Goal: Check status: Check status

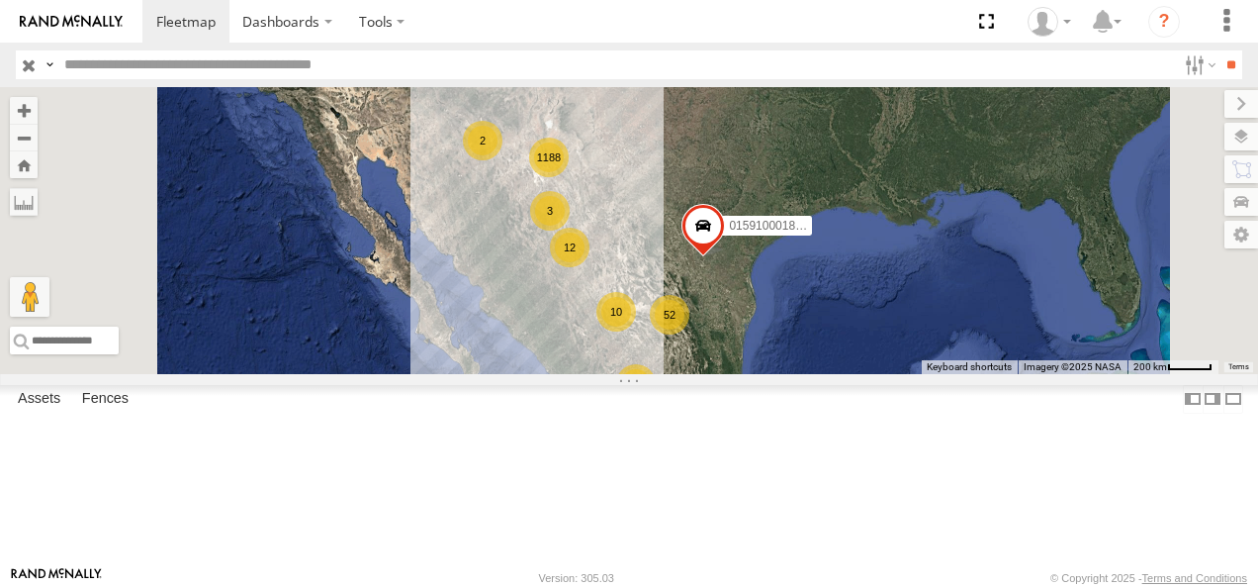
drag, startPoint x: 800, startPoint y: 310, endPoint x: 759, endPoint y: 402, distance: 100.9
click at [759, 374] on div "AN531610 015910001811580 1188 10 9 52 5 12 4 3 3 2" at bounding box center [629, 230] width 1258 height 287
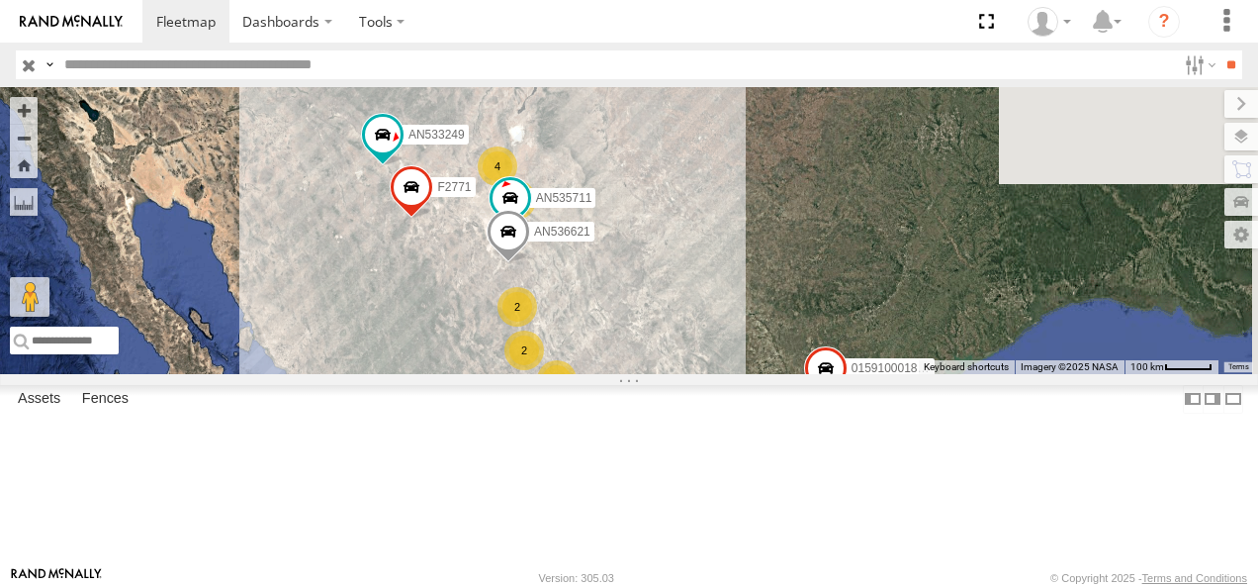
drag, startPoint x: 800, startPoint y: 242, endPoint x: 732, endPoint y: 427, distance: 197.2
click at [732, 374] on div "AN531610 015910001811580 1183 6 33 9 19 AN535711 4 2 2 2 AN536621 AN533249 F277…" at bounding box center [629, 230] width 1258 height 287
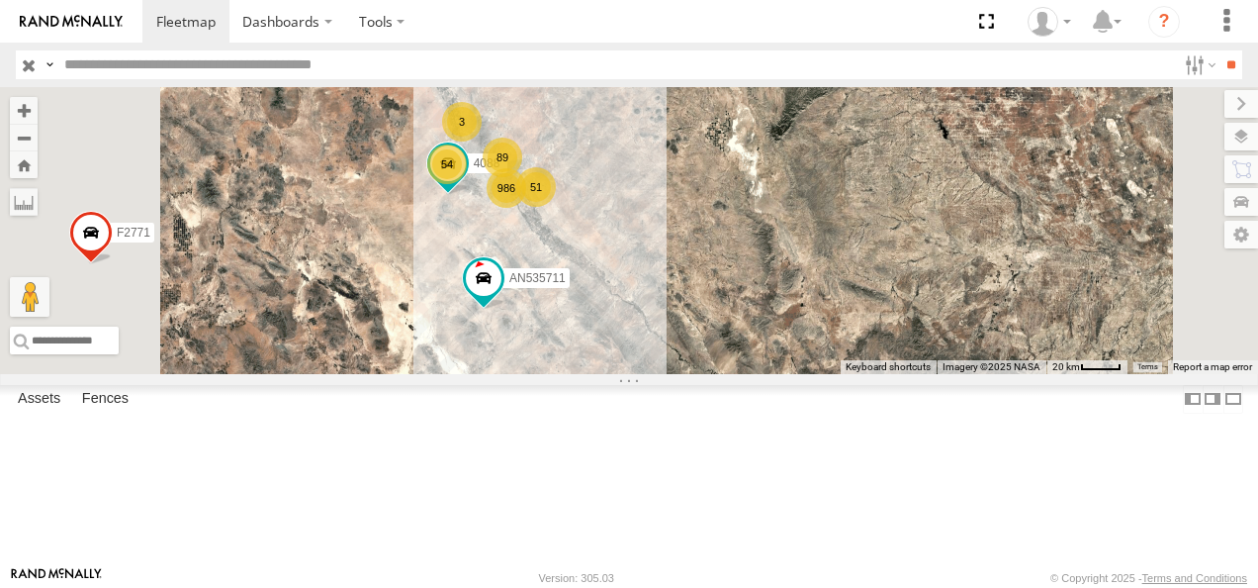
drag, startPoint x: 829, startPoint y: 295, endPoint x: 807, endPoint y: 441, distance: 148.0
click at [807, 374] on div "AN531610 015910001811580 AN535711 AN536621 AN533249 F2771 AN538662 986 89 54 51…" at bounding box center [629, 230] width 1258 height 287
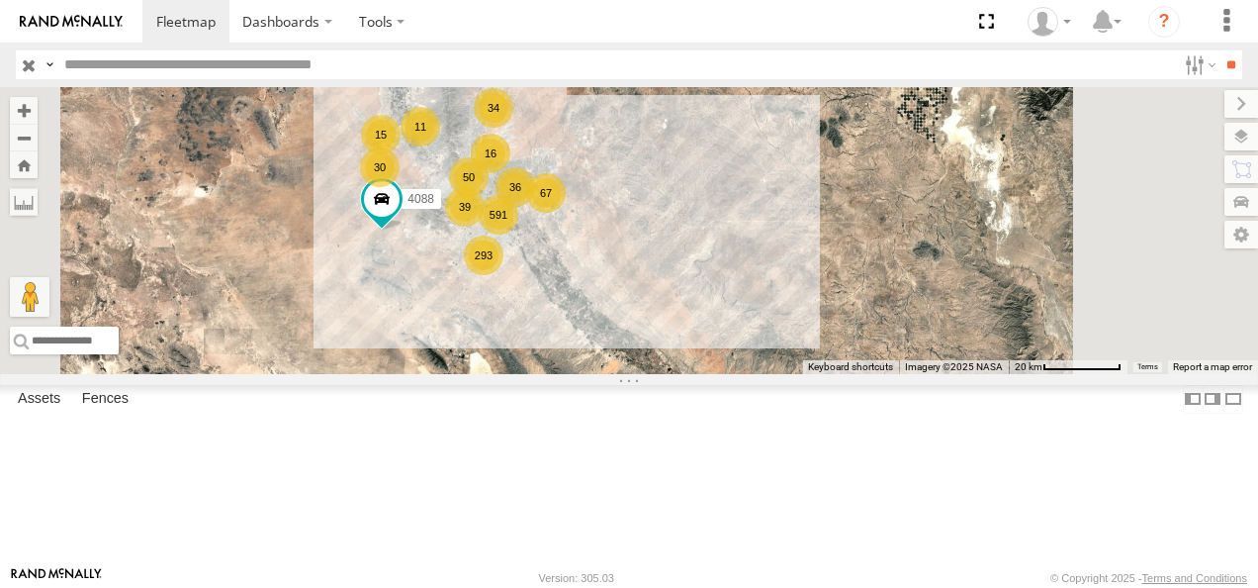
drag, startPoint x: 757, startPoint y: 316, endPoint x: 790, endPoint y: 396, distance: 86.9
click at [790, 374] on div "AN531610 015910001811580 AN535711 AN536621 AN533249 F2771 AN538662 4088 591 16 …" at bounding box center [629, 230] width 1258 height 287
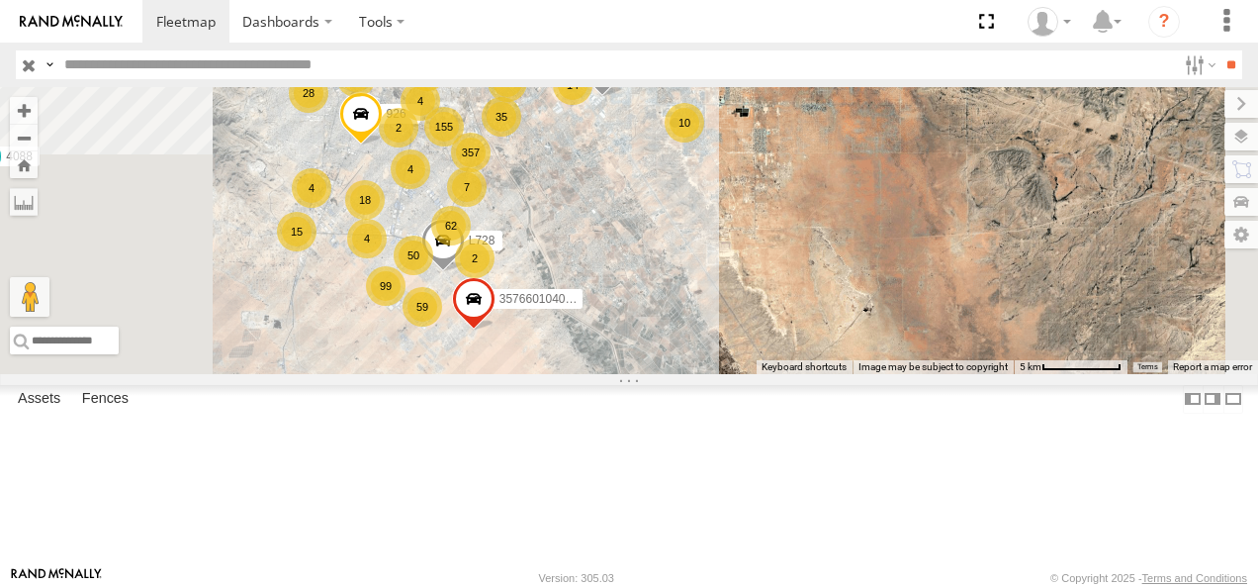
click at [598, 307] on span "357660104097530" at bounding box center [549, 300] width 99 height 14
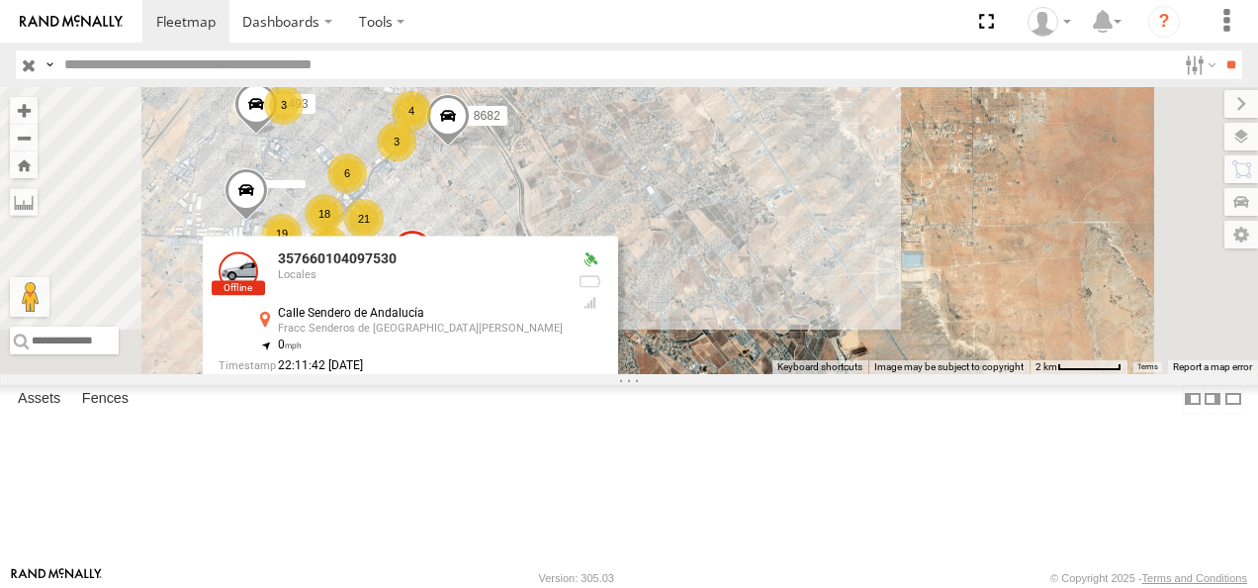
click at [1094, 230] on div "AN531610 015910001811580 AN535711 AN536621 AN533249 F2771 AN538662 4088 AN53080…" at bounding box center [629, 230] width 1258 height 287
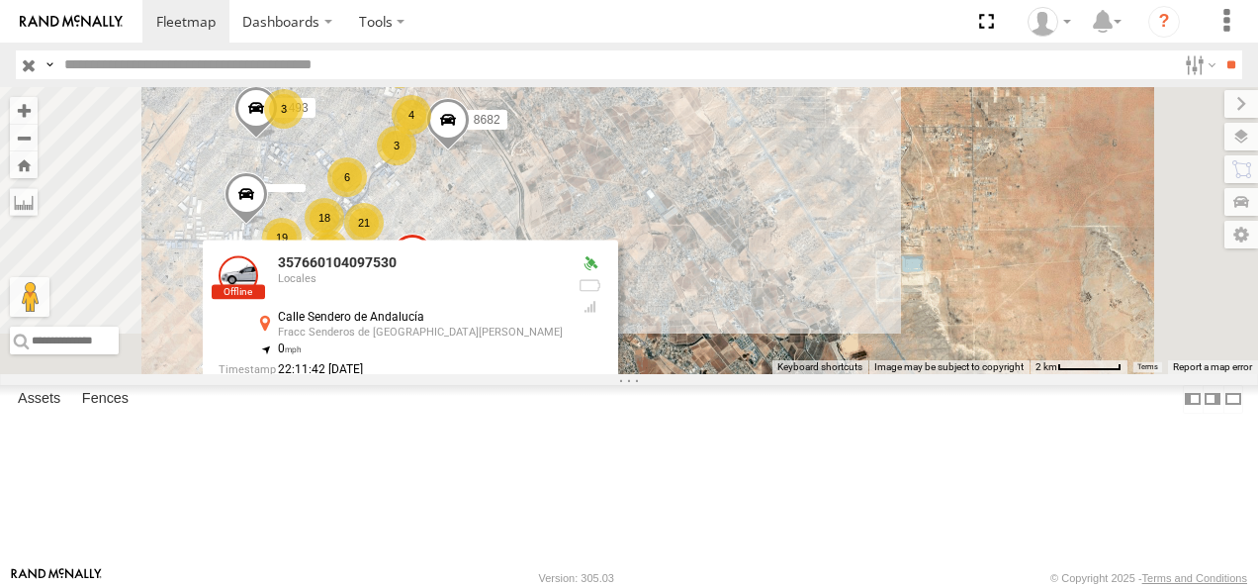
click at [833, 374] on div "AN531610 015910001811580 AN535711 AN536621 AN533249 F2771 AN538662 4088 AN53080…" at bounding box center [629, 230] width 1258 height 287
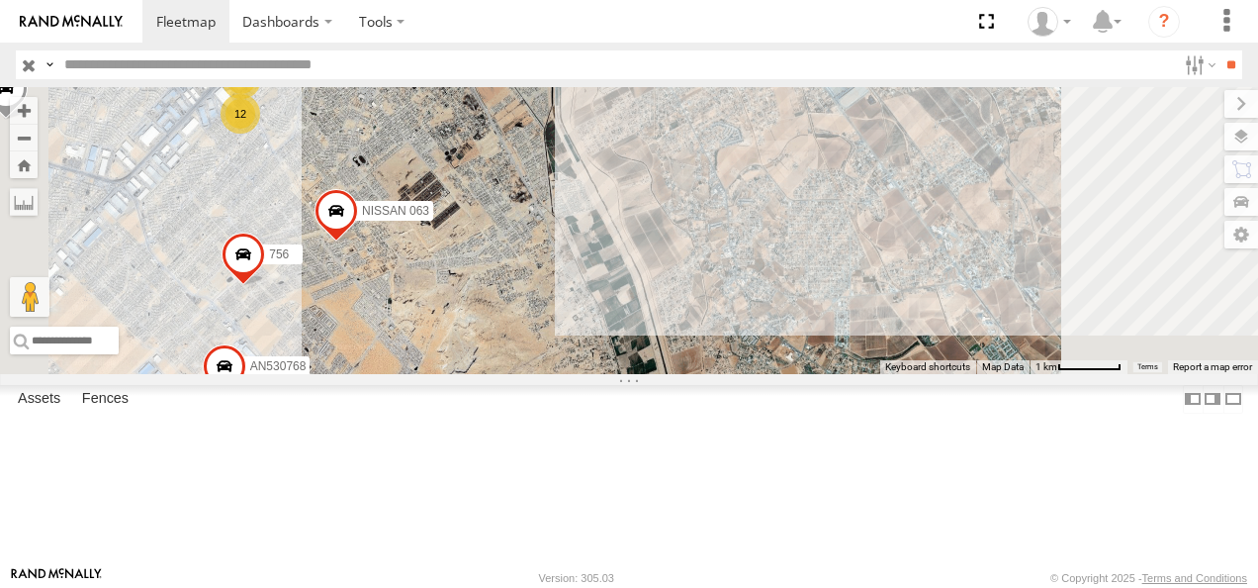
drag, startPoint x: 795, startPoint y: 277, endPoint x: 805, endPoint y: 462, distance: 185.2
click at [805, 374] on div "AN531610 015910001811580 AN535711 AN536621 AN533249 F2771 AN538662 4088 AN53080…" at bounding box center [629, 230] width 1258 height 287
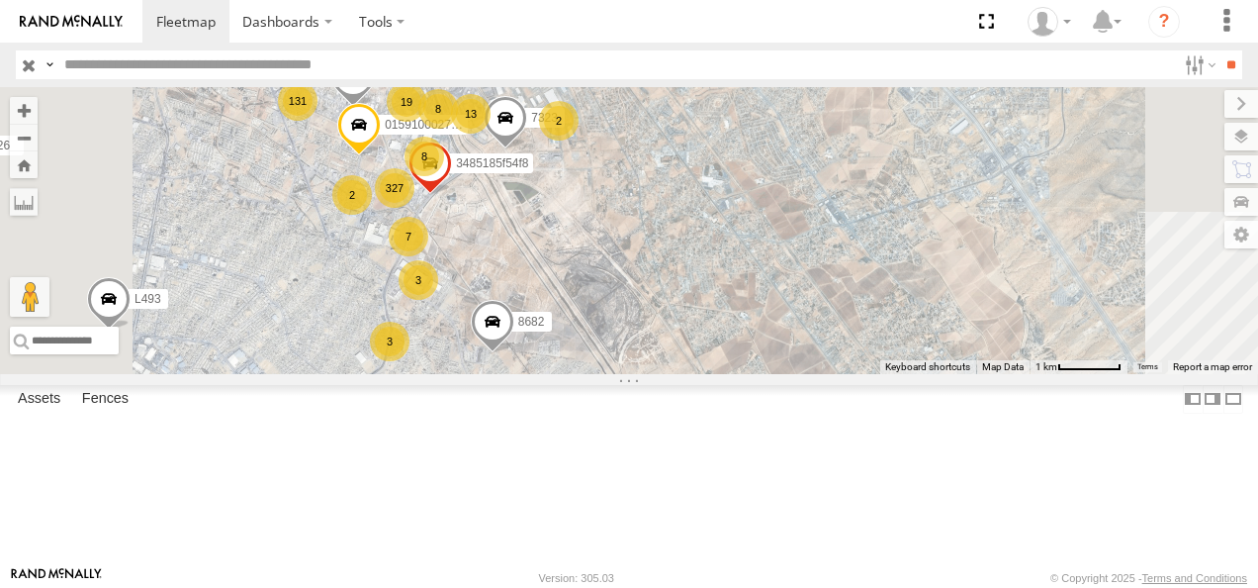
drag, startPoint x: 753, startPoint y: 350, endPoint x: 812, endPoint y: 499, distance: 159.8
click at [821, 374] on div "AN531610 015910001811580 AN535711 AN536621 AN533249 F2771 AN538662 4088 AN53080…" at bounding box center [629, 230] width 1258 height 287
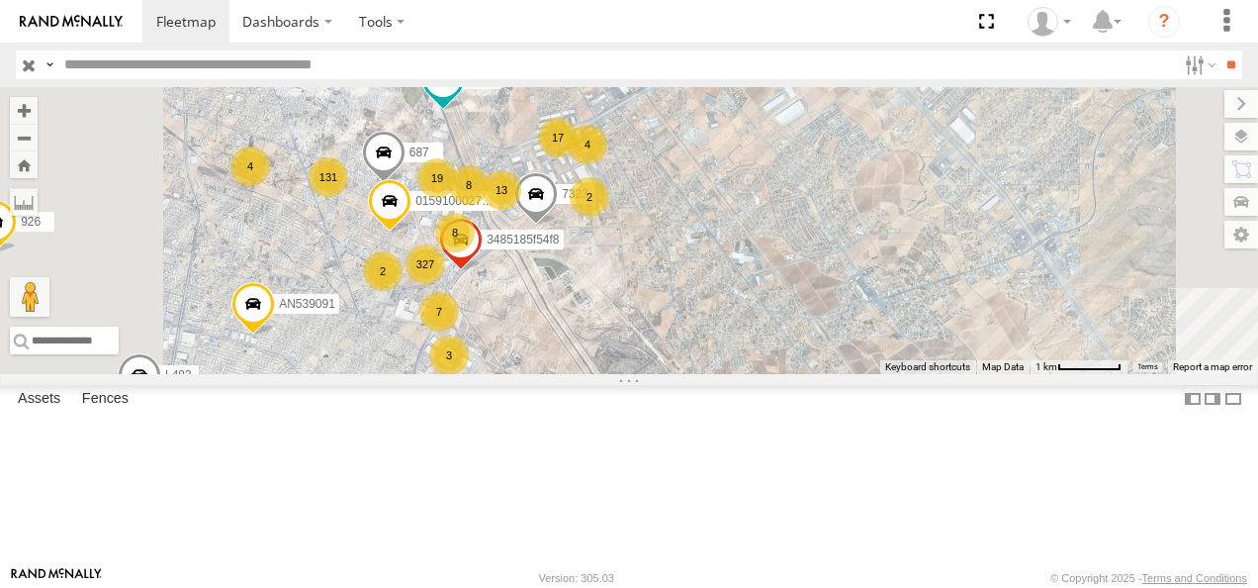
drag, startPoint x: 739, startPoint y: 362, endPoint x: 768, endPoint y: 419, distance: 64.1
click at [768, 374] on div "AN531610 015910001811580 AN535711 AN536621 AN533249 F2771 AN538662 4088 AN53080…" at bounding box center [629, 230] width 1258 height 287
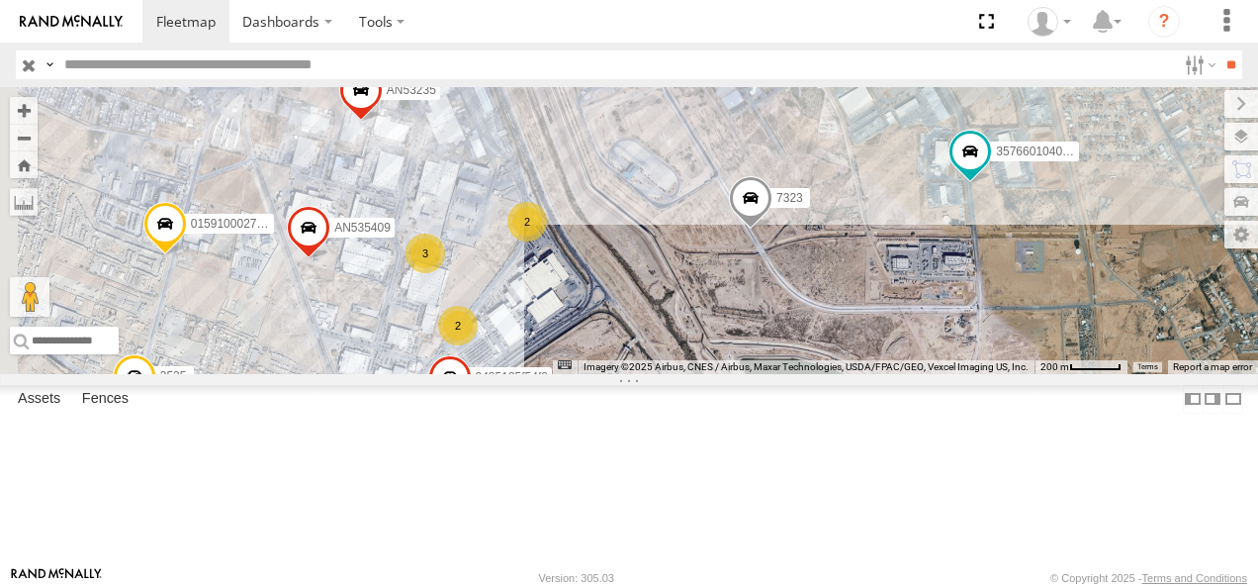
drag, startPoint x: 732, startPoint y: 308, endPoint x: 893, endPoint y: 580, distance: 316.2
click at [893, 580] on body "Dashboards ?" at bounding box center [629, 294] width 1258 height 588
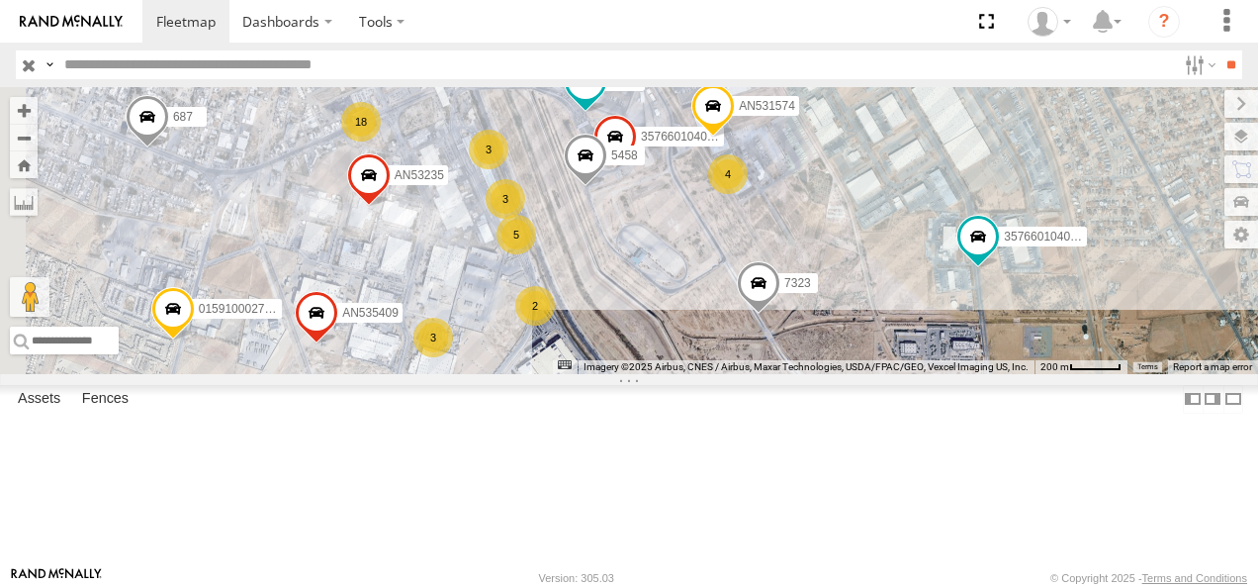
drag, startPoint x: 881, startPoint y: 347, endPoint x: 816, endPoint y: 422, distance: 99.6
click at [819, 374] on div "AN531610 015910001811580 AN535711 AN536621 AN533249 F2771 AN538662 4088 AN53080…" at bounding box center [629, 230] width 1258 height 287
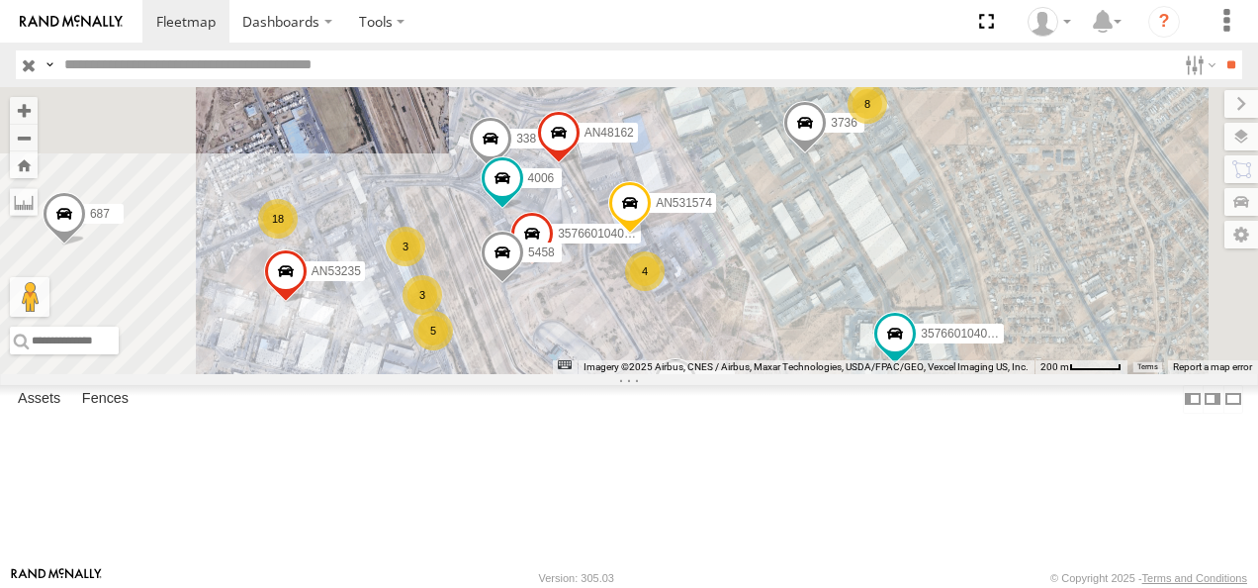
drag, startPoint x: 772, startPoint y: 356, endPoint x: 735, endPoint y: 400, distance: 56.9
click at [742, 374] on div "AN531610 015910001811580 AN535711 AN536621 AN533249 F2771 AN538662 4088 AN53080…" at bounding box center [629, 230] width 1258 height 287
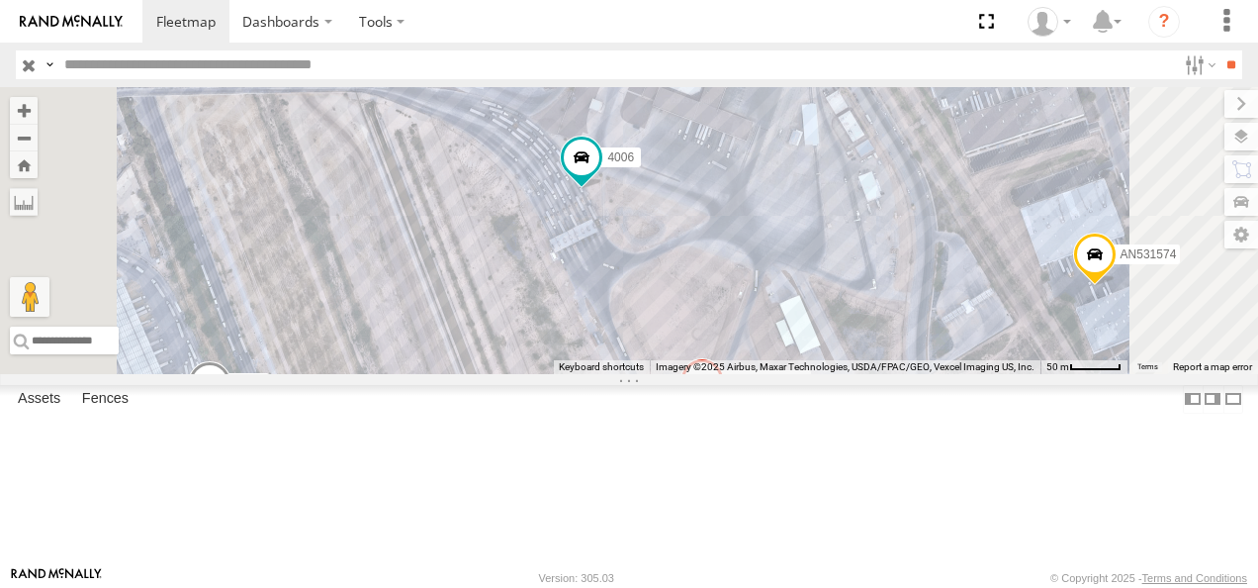
drag, startPoint x: 740, startPoint y: 328, endPoint x: 801, endPoint y: 491, distance: 173.4
click at [801, 374] on div "AN531610 015910001811580 AN535711 AN536621 AN533249 F2771 AN538662 4088 AN53080…" at bounding box center [629, 230] width 1258 height 287
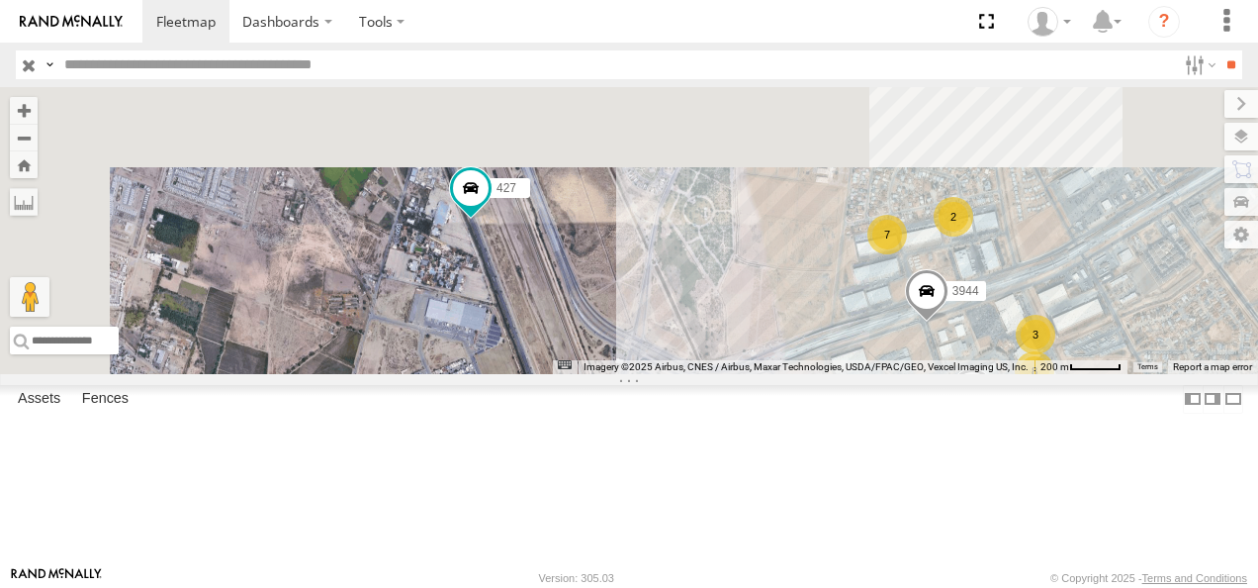
drag, startPoint x: 748, startPoint y: 265, endPoint x: 863, endPoint y: 470, distance: 234.7
click at [863, 374] on div "AN531610 015910001811580 AN535711 AN536621 AN533249 F2771 AN538662 4088 AN53080…" at bounding box center [629, 230] width 1258 height 287
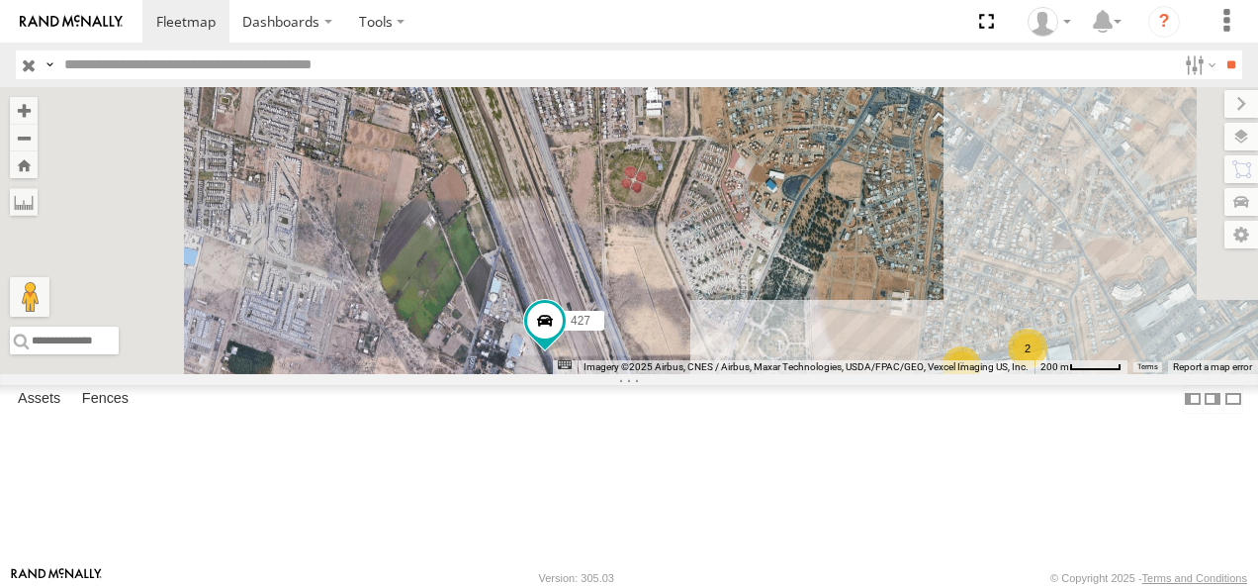
drag, startPoint x: 762, startPoint y: 397, endPoint x: 789, endPoint y: 483, distance: 90.4
click at [789, 374] on div "AN531610 015910001811580 AN535711 AN536621 AN533249 F2771 AN538662 4088 AN53080…" at bounding box center [629, 230] width 1258 height 287
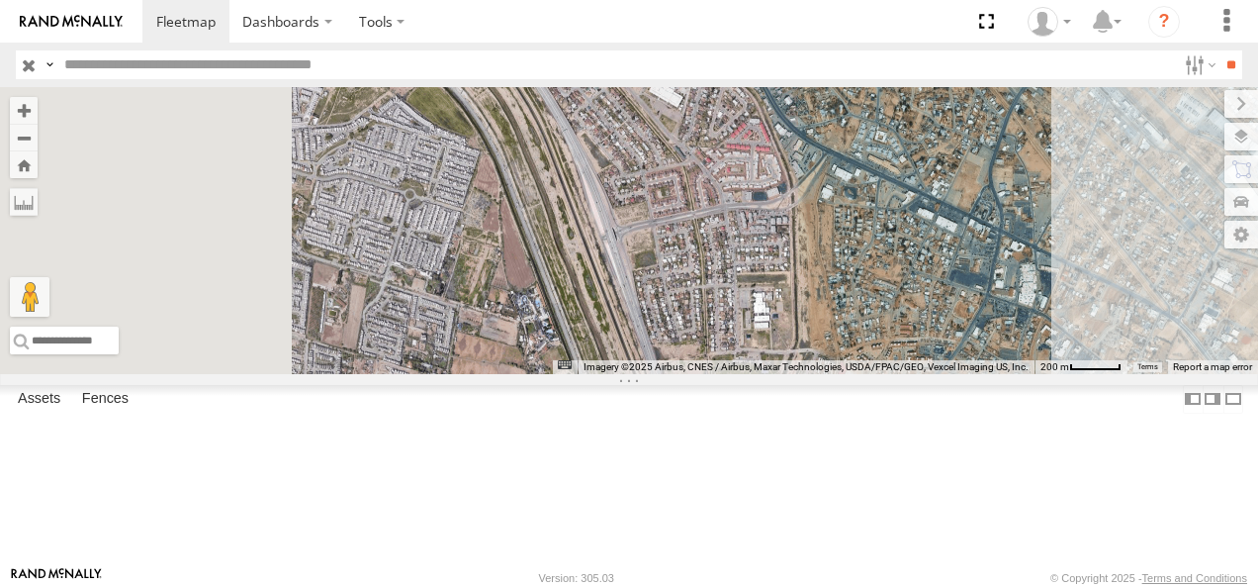
drag, startPoint x: 779, startPoint y: 369, endPoint x: 850, endPoint y: 485, distance: 135.9
click at [856, 374] on div "AN531610 015910001811580 AN535711 AN536621 AN533249 F2771 AN538662 4088 AN53080…" at bounding box center [629, 230] width 1258 height 287
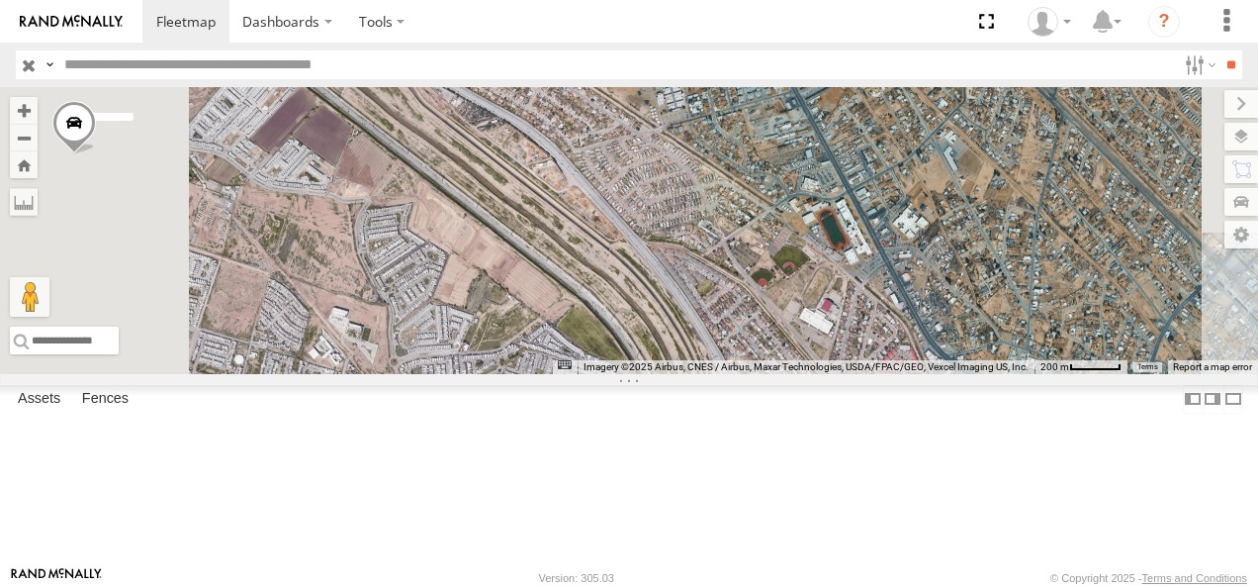
drag, startPoint x: 776, startPoint y: 341, endPoint x: 896, endPoint y: 508, distance: 206.2
click at [896, 374] on div "AN531610 015910001811580 AN535711 AN536621 AN533249 F2771 AN538662 4088 AN53080…" at bounding box center [629, 230] width 1258 height 287
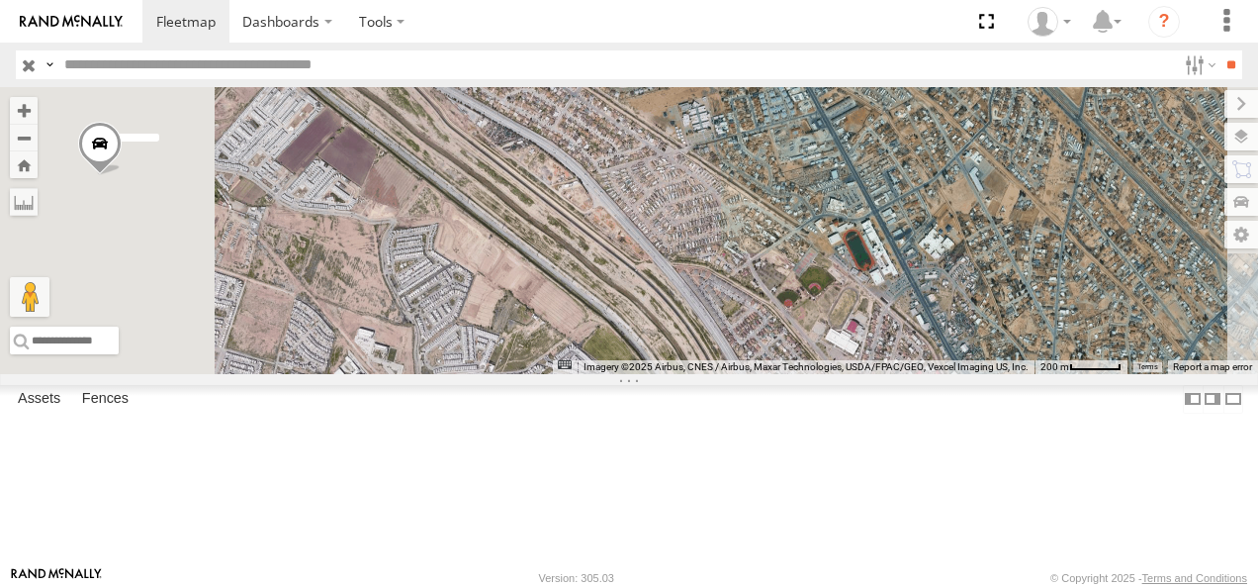
drag, startPoint x: 789, startPoint y: 360, endPoint x: 934, endPoint y: 479, distance: 186.9
click at [934, 374] on div "AN531610 015910001811580 AN535711 AN536621 AN533249 F2771 AN538662 4088 AN53080…" at bounding box center [629, 230] width 1258 height 287
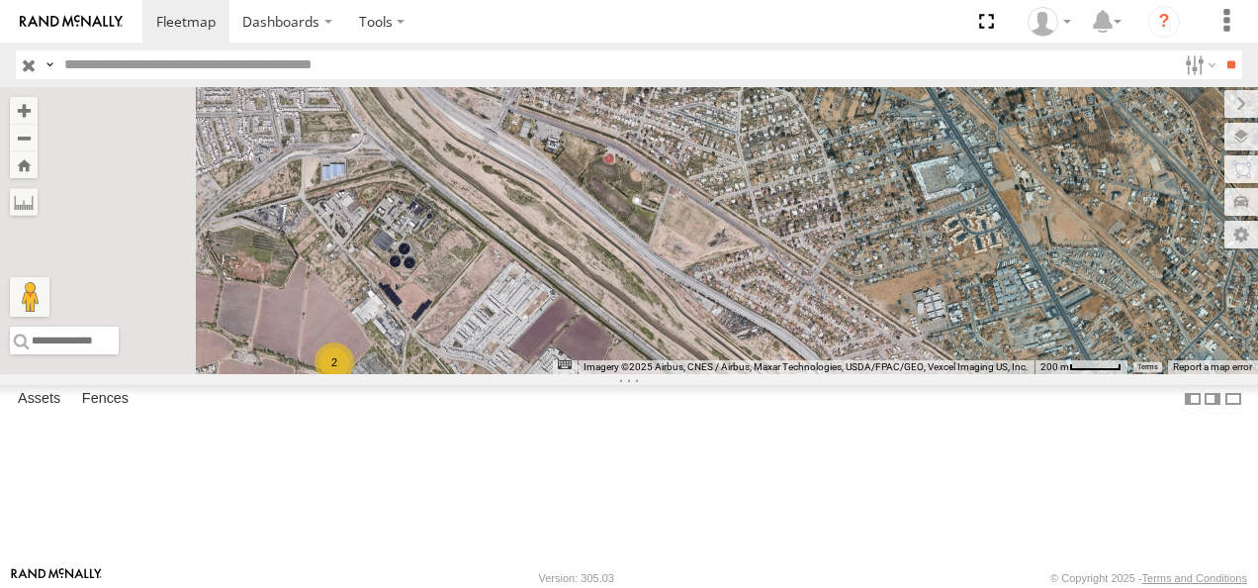
drag, startPoint x: 793, startPoint y: 385, endPoint x: 981, endPoint y: 503, distance: 221.8
click at [981, 374] on div "AN531610 015910001811580 AN535711 AN536621 AN533249 F2771 AN538662 4088 AN53080…" at bounding box center [629, 230] width 1258 height 287
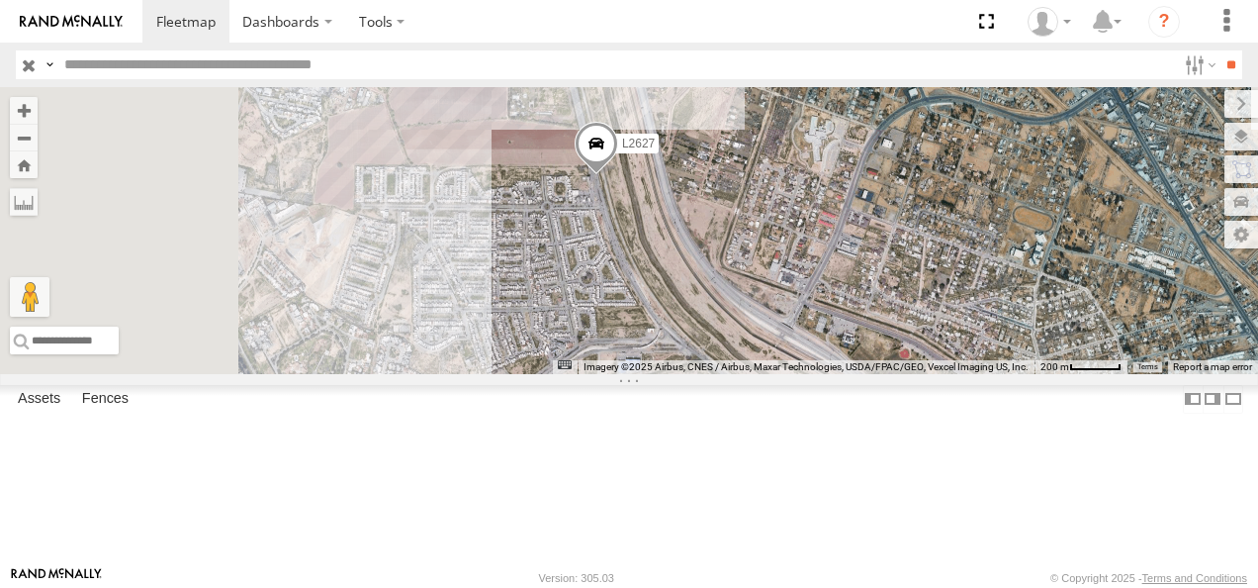
drag, startPoint x: 887, startPoint y: 379, endPoint x: 967, endPoint y: 493, distance: 139.1
click at [978, 374] on div "AN531610 015910001811580 AN535711 AN536621 AN533249 F2771 AN538662 4088 AN53080…" at bounding box center [629, 230] width 1258 height 287
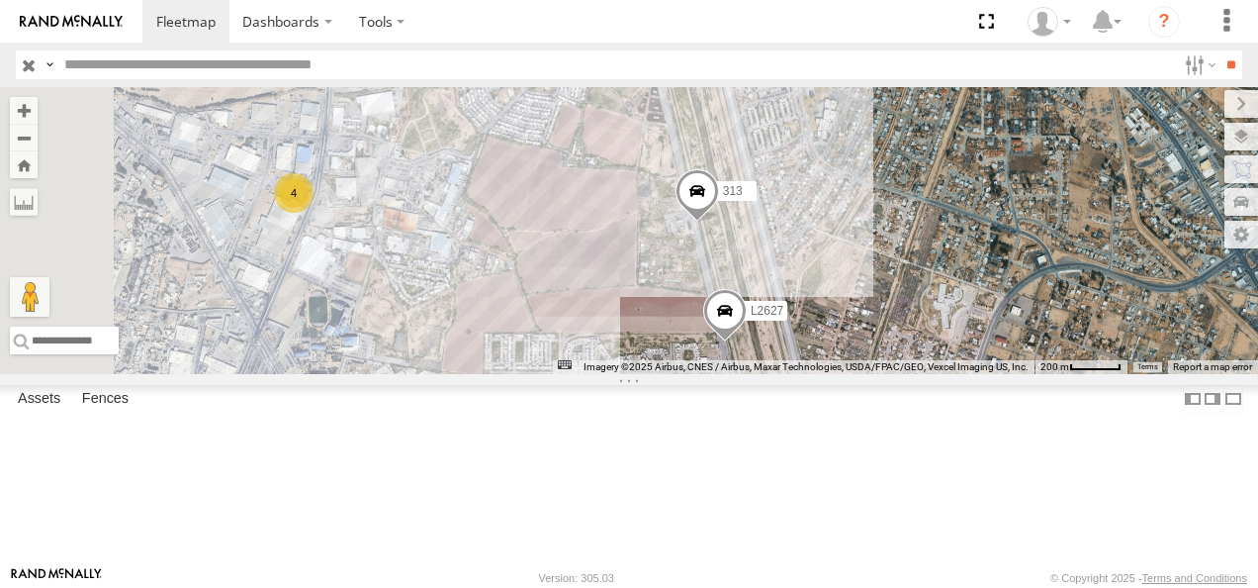
drag, startPoint x: 887, startPoint y: 360, endPoint x: 923, endPoint y: 503, distance: 146.8
click at [923, 374] on div "AN531610 015910001811580 AN535711 AN536621 AN533249 F2771 AN538662 4088 AN53080…" at bounding box center [629, 230] width 1258 height 287
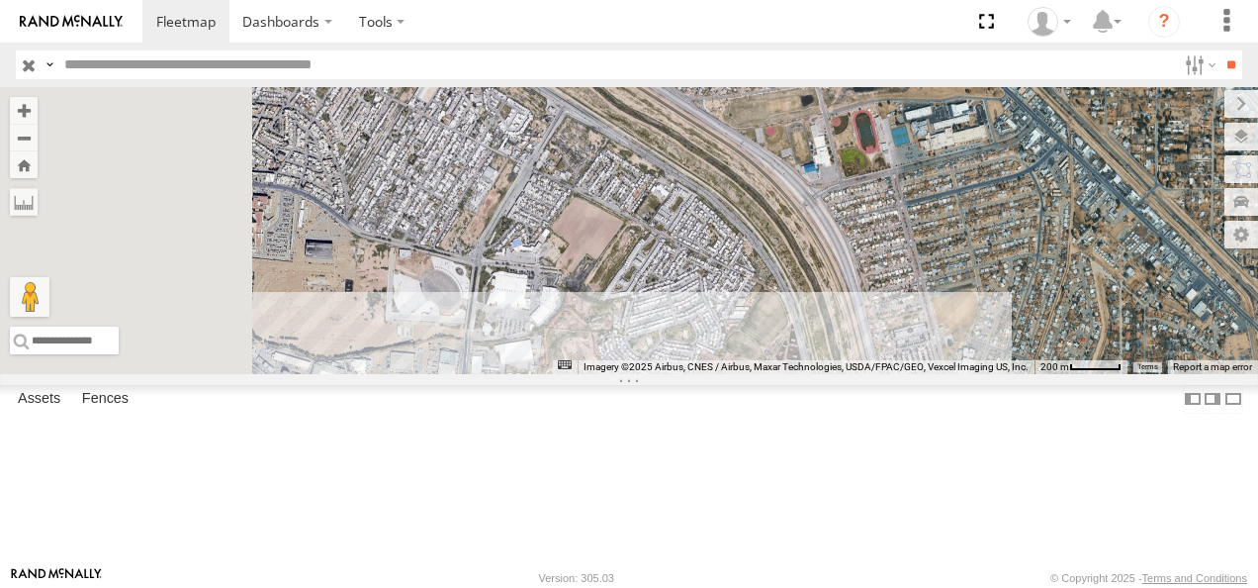
drag, startPoint x: 853, startPoint y: 378, endPoint x: 979, endPoint y: 500, distance: 175.6
click at [979, 374] on div "AN531610 015910001811580 AN535711 AN536621 AN533249 F2771 AN538662 4088 AN53080…" at bounding box center [629, 230] width 1258 height 287
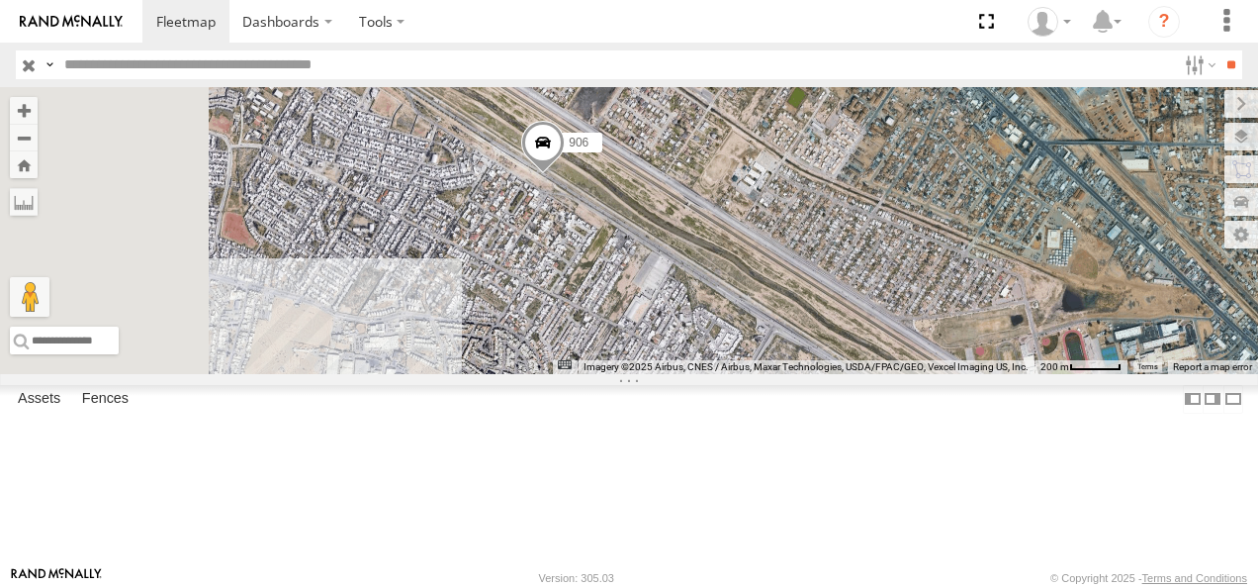
drag, startPoint x: 871, startPoint y: 380, endPoint x: 1001, endPoint y: 505, distance: 181.2
click at [1001, 374] on div "AN531610 015910001811580 AN535711 AN536621 AN533249 F2771 AN538662 4088 AN53080…" at bounding box center [629, 230] width 1258 height 287
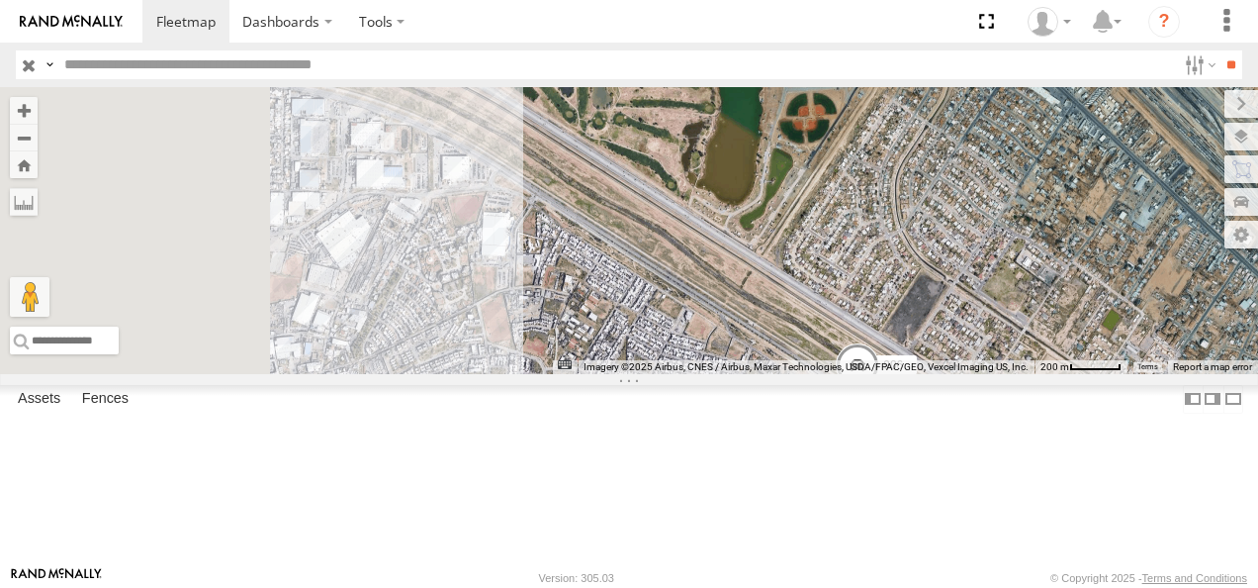
drag, startPoint x: 874, startPoint y: 466, endPoint x: 1071, endPoint y: 558, distance: 217.3
click at [1071, 374] on div "AN531610 015910001811580 AN535711 AN536621 AN533249 F2771 AN538662 4088 AN53080…" at bounding box center [629, 230] width 1258 height 287
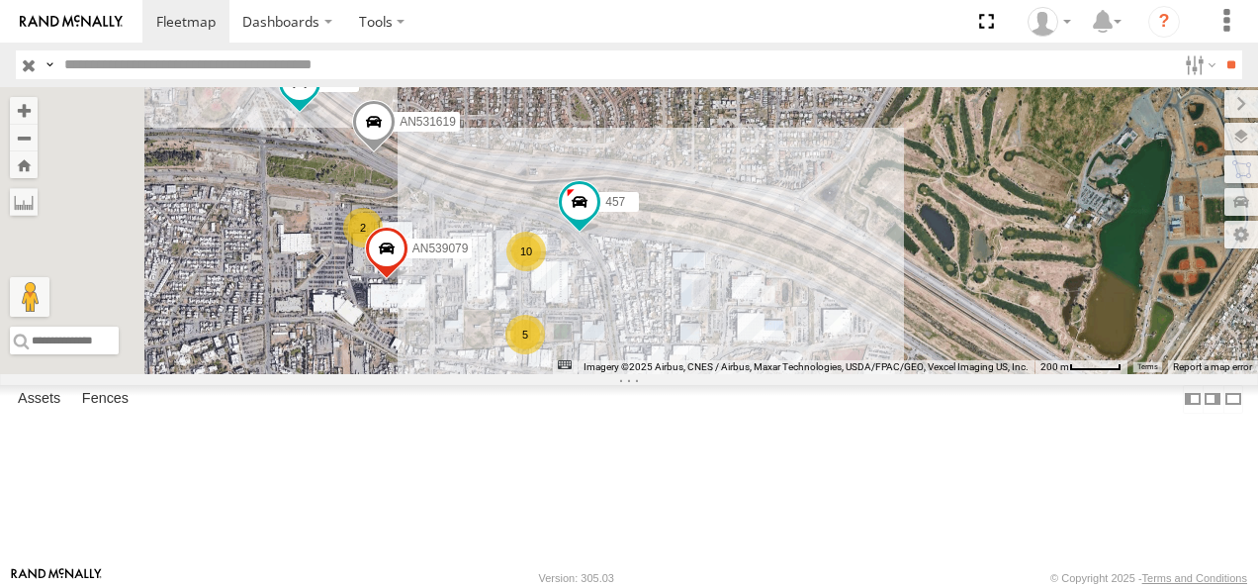
drag, startPoint x: 928, startPoint y: 465, endPoint x: 1108, endPoint y: 507, distance: 185.0
click at [1104, 374] on div "AN531610 015910001811580 AN535711 AN536621 AN533249 F2771 AN538662 4088 AN53080…" at bounding box center [629, 230] width 1258 height 287
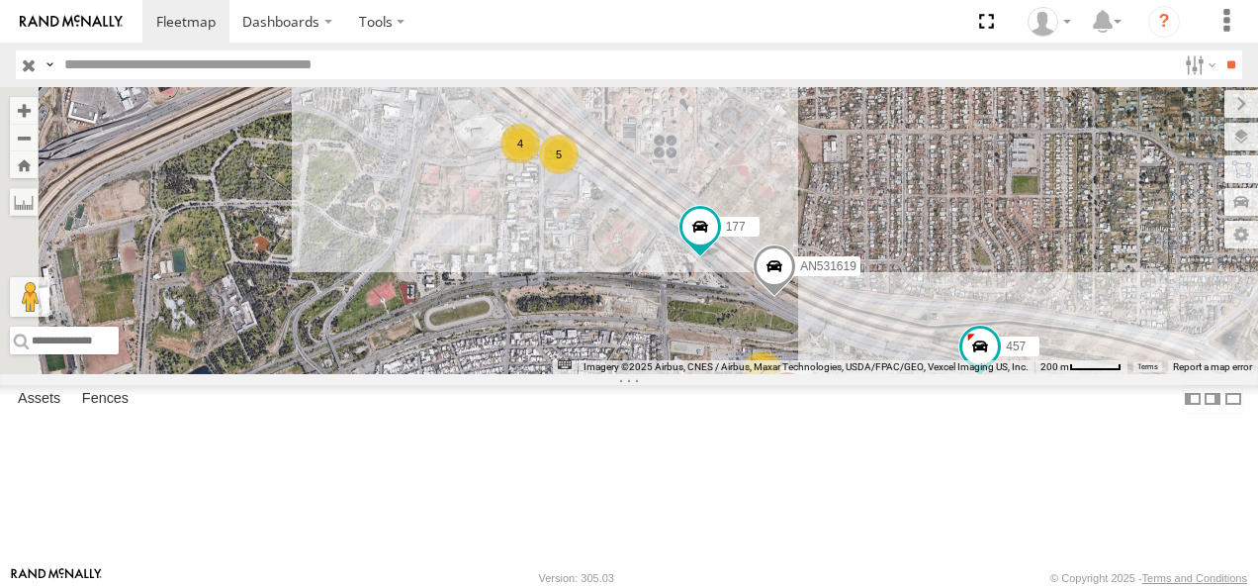
drag, startPoint x: 950, startPoint y: 445, endPoint x: 971, endPoint y: 493, distance: 52.2
click at [998, 374] on div "AN531610 015910001811580 AN535711 AN536621 AN533249 F2771 AN538662 4088 AN53080…" at bounding box center [629, 230] width 1258 height 287
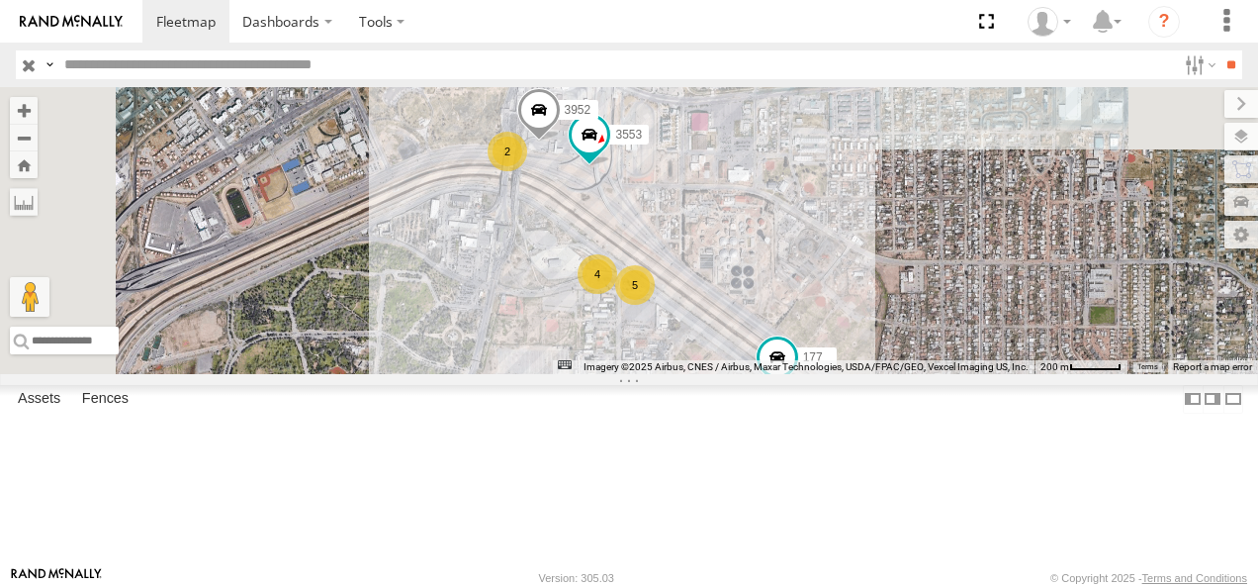
drag, startPoint x: 904, startPoint y: 366, endPoint x: 874, endPoint y: 474, distance: 111.8
click at [874, 374] on div "AN531610 015910001811580 AN535711 AN536621 AN533249 F2771 AN538662 4088 AN53080…" at bounding box center [629, 230] width 1258 height 287
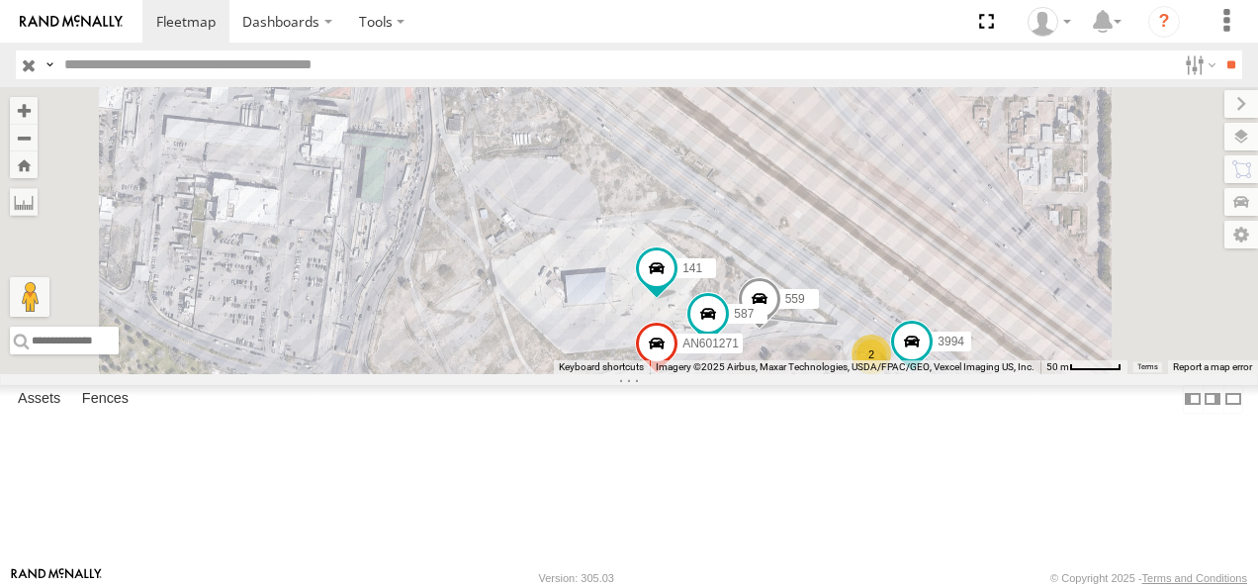
drag, startPoint x: 839, startPoint y: 249, endPoint x: 829, endPoint y: 284, distance: 36.0
click at [829, 284] on div "AN531610 015910001811580 AN535711 AN536621 AN533249 F2771 AN538662 4088 AN53080…" at bounding box center [629, 230] width 1258 height 287
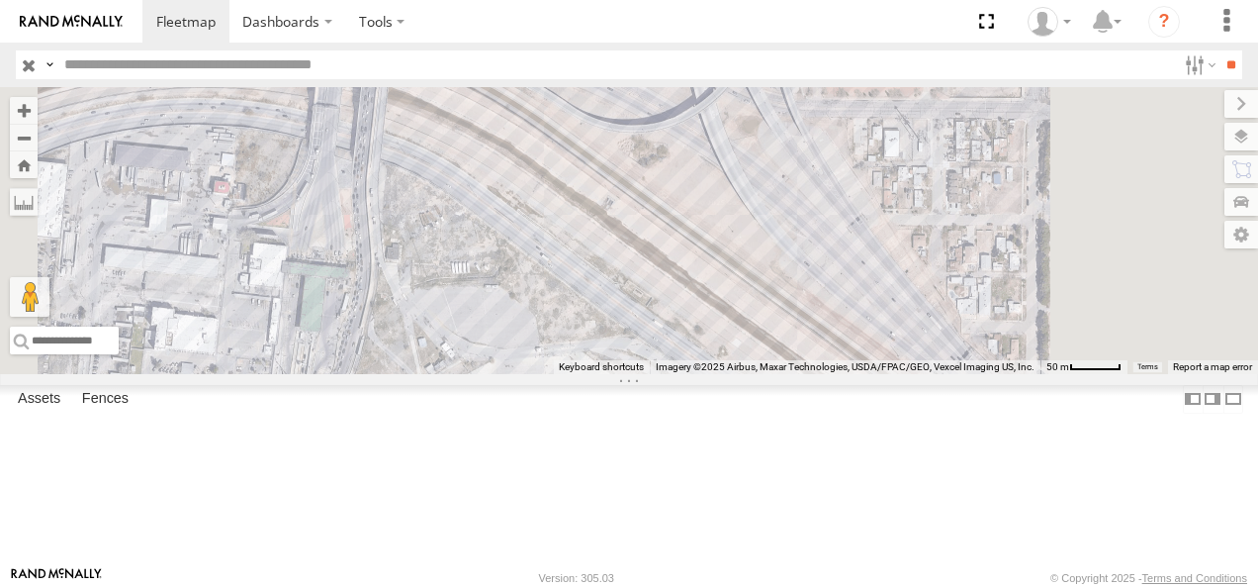
drag, startPoint x: 842, startPoint y: 228, endPoint x: 752, endPoint y: 419, distance: 212.0
click at [754, 374] on div "AN531610 015910001811580 AN535711 AN536621 AN533249 F2771 AN538662 4088 AN53080…" at bounding box center [629, 230] width 1258 height 287
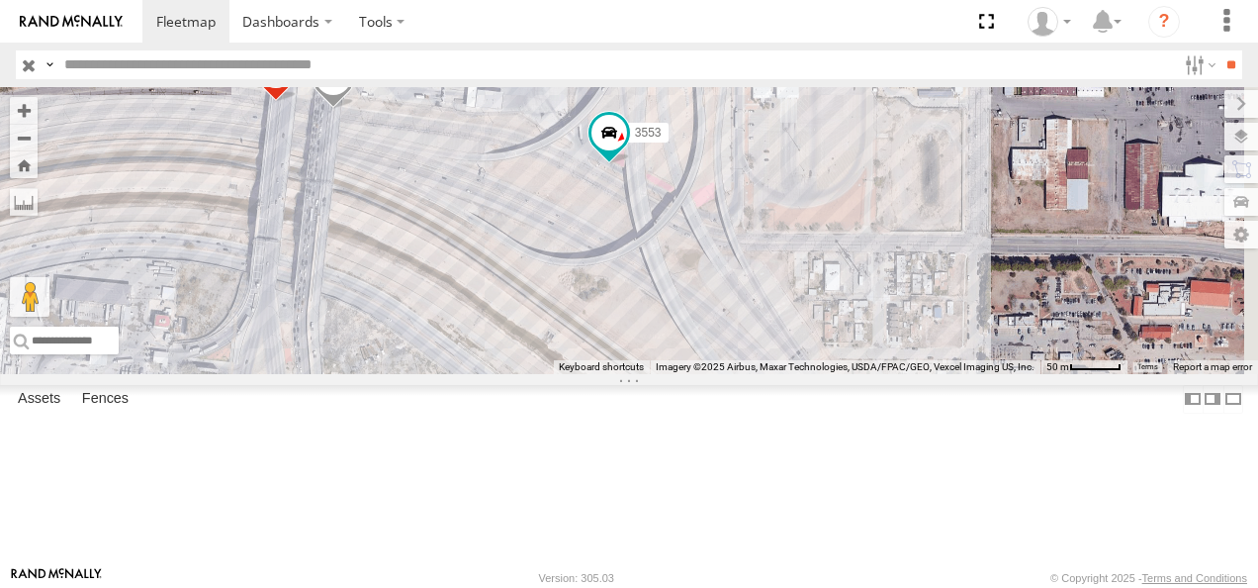
drag, startPoint x: 768, startPoint y: 316, endPoint x: 764, endPoint y: 393, distance: 77.3
click at [764, 374] on div "AN531610 015910001811580 AN535711 AN536621 AN533249 F2771 AN538662 4088 AN53080…" at bounding box center [629, 230] width 1258 height 287
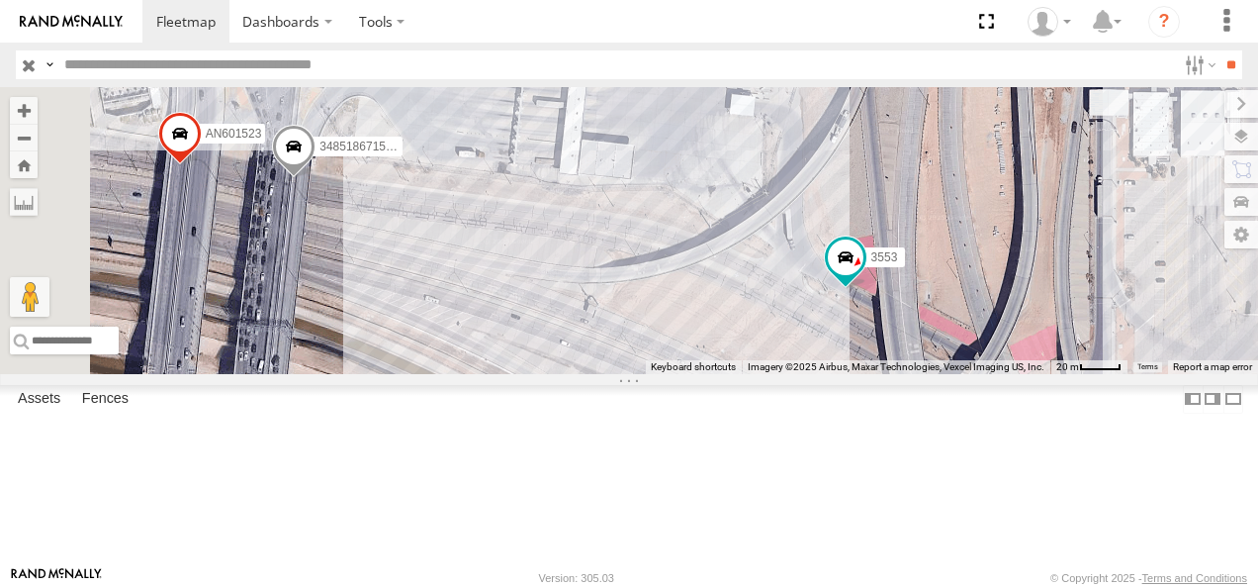
drag, startPoint x: 690, startPoint y: 291, endPoint x: 901, endPoint y: 330, distance: 214.4
click at [881, 341] on div "AN531610 015910001811580 AN535711 AN536621 AN533249 F2771 AN538662 4088 AN53080…" at bounding box center [629, 230] width 1258 height 287
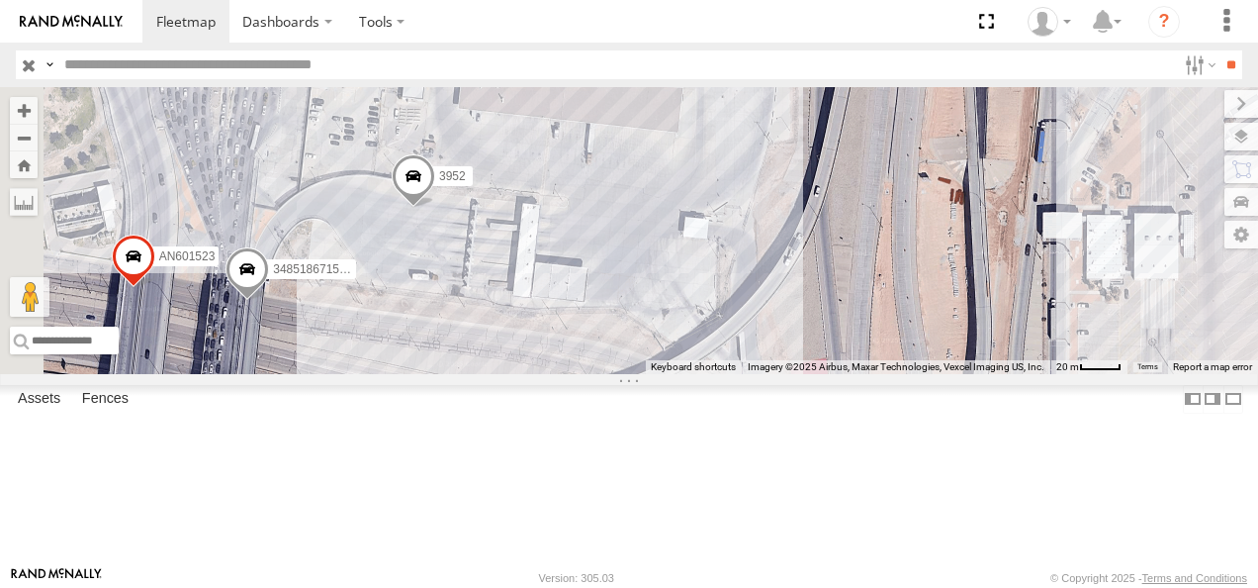
drag, startPoint x: 965, startPoint y: 345, endPoint x: 752, endPoint y: 462, distance: 243.5
click at [753, 374] on div "AN531610 015910001811580 AN535711 AN536621 AN533249 F2771 AN538662 4088 AN53080…" at bounding box center [629, 230] width 1258 height 287
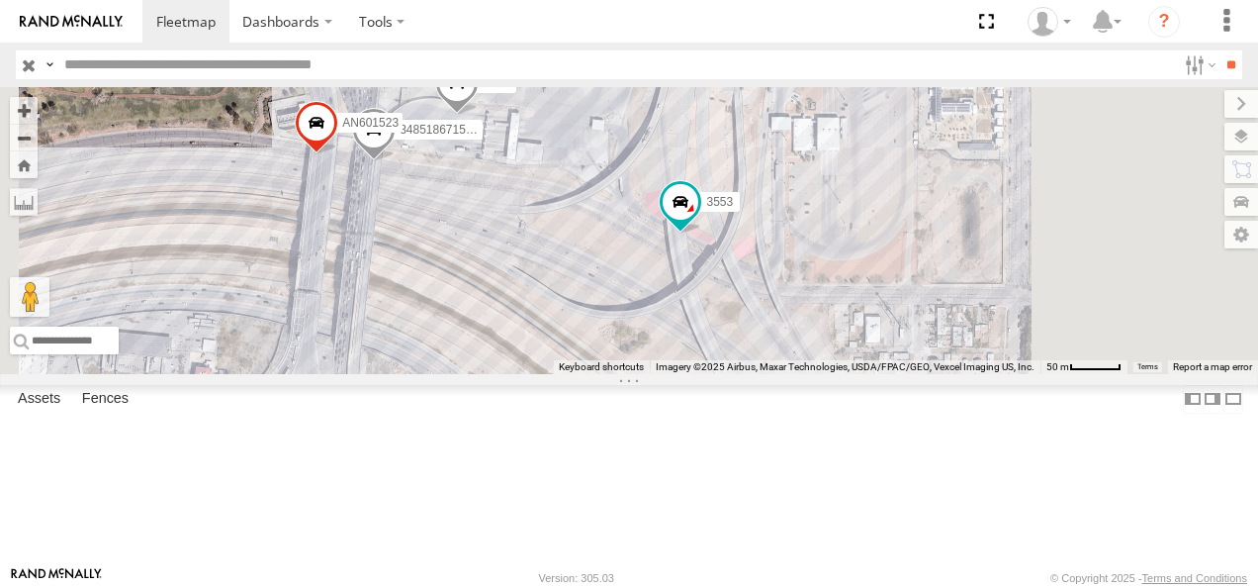
drag
click at [841, 239] on div "AN531610 015910001811580 AN535711 AN536621 AN533249 F2771 AN538662 4088 AN53080…" at bounding box center [629, 230] width 1258 height 287
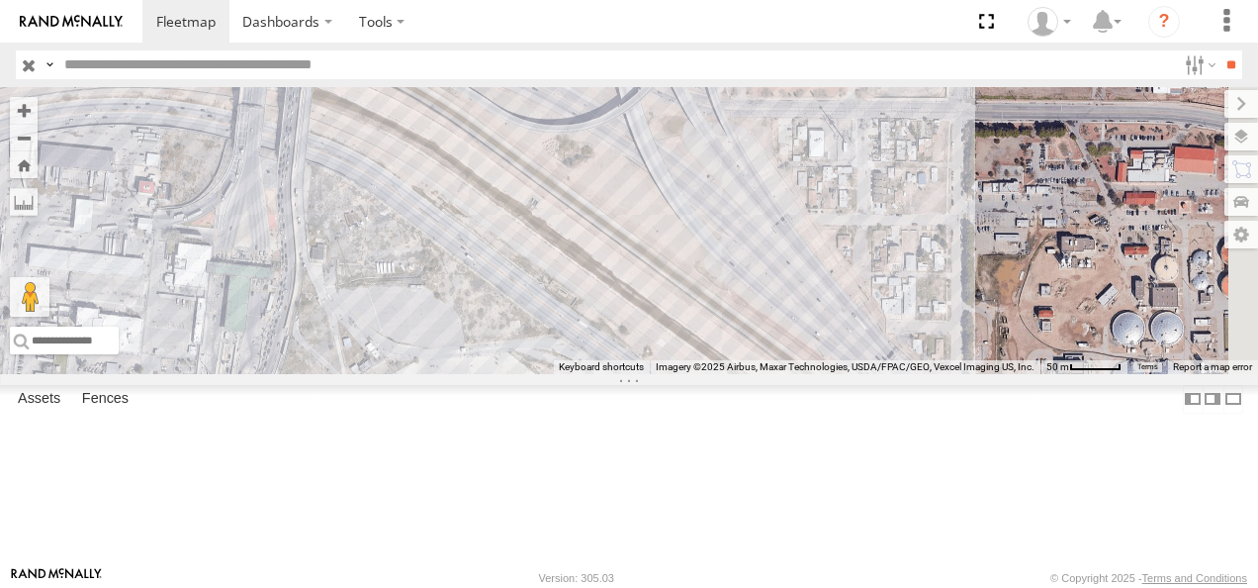
click at [839, 207] on div "AN531610 015910001811580 AN535711 AN536621 AN533249 F2771 AN538662 4088 AN53080…" at bounding box center [629, 230] width 1258 height 287
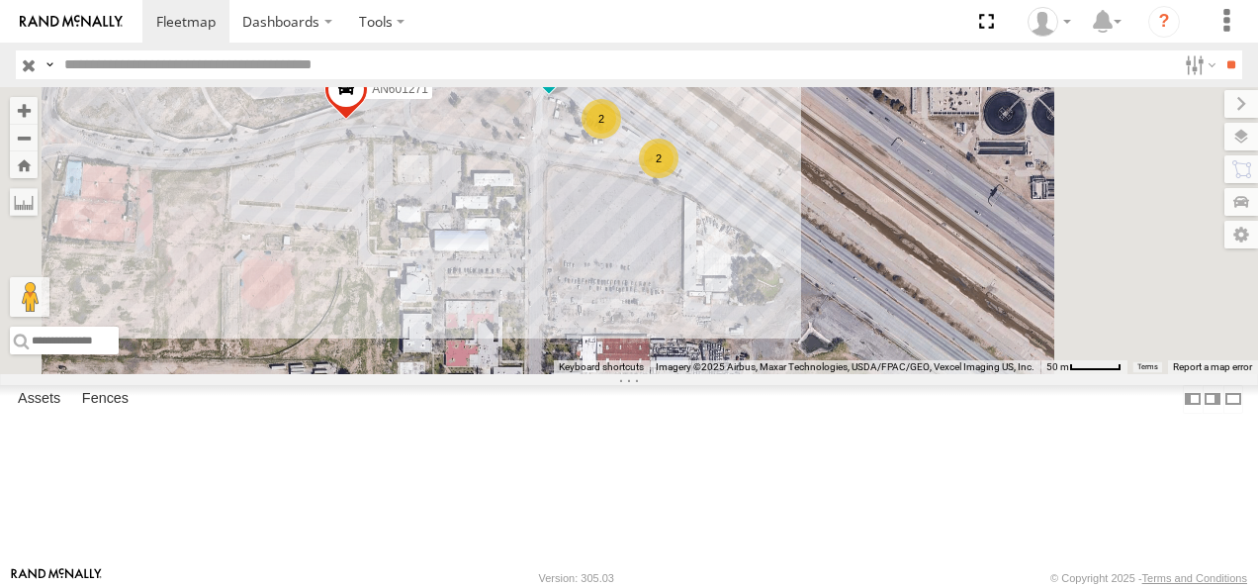
click at [690, 241] on div "AN531610 015910001811580 AN535711 AN536621 AN533249 F2771 AN538662 4088 AN53080…" at bounding box center [629, 230] width 1258 height 287
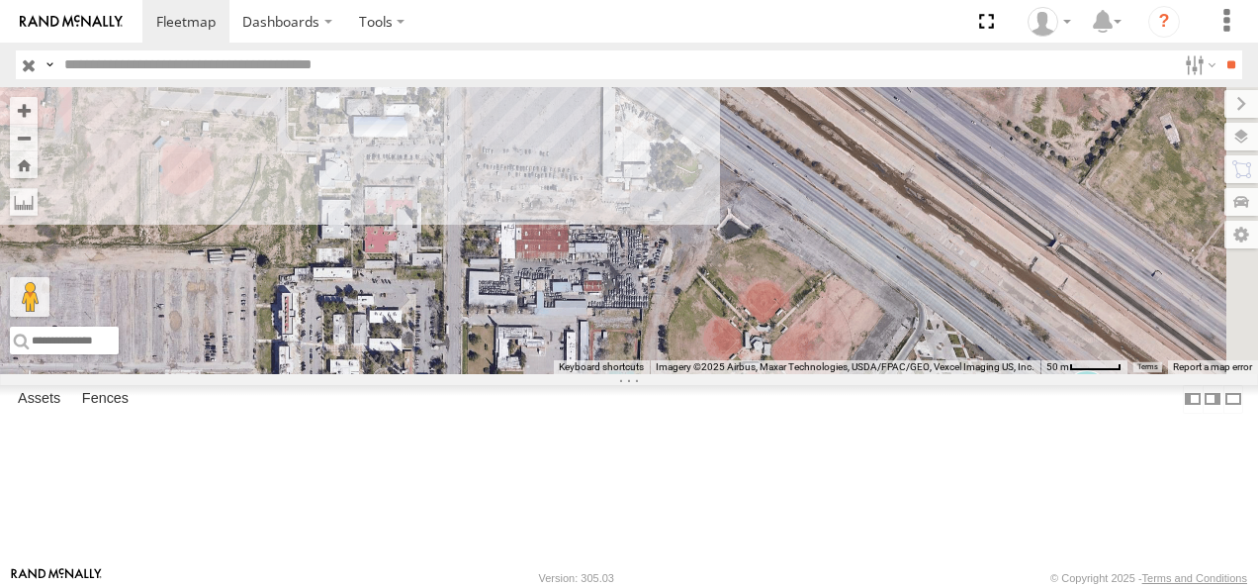
click at [803, 260] on div "AN531610 015910001811580 AN535711 AN536621 AN533249 F2771 AN538662 4088 AN53080…" at bounding box center [629, 230] width 1258 height 287
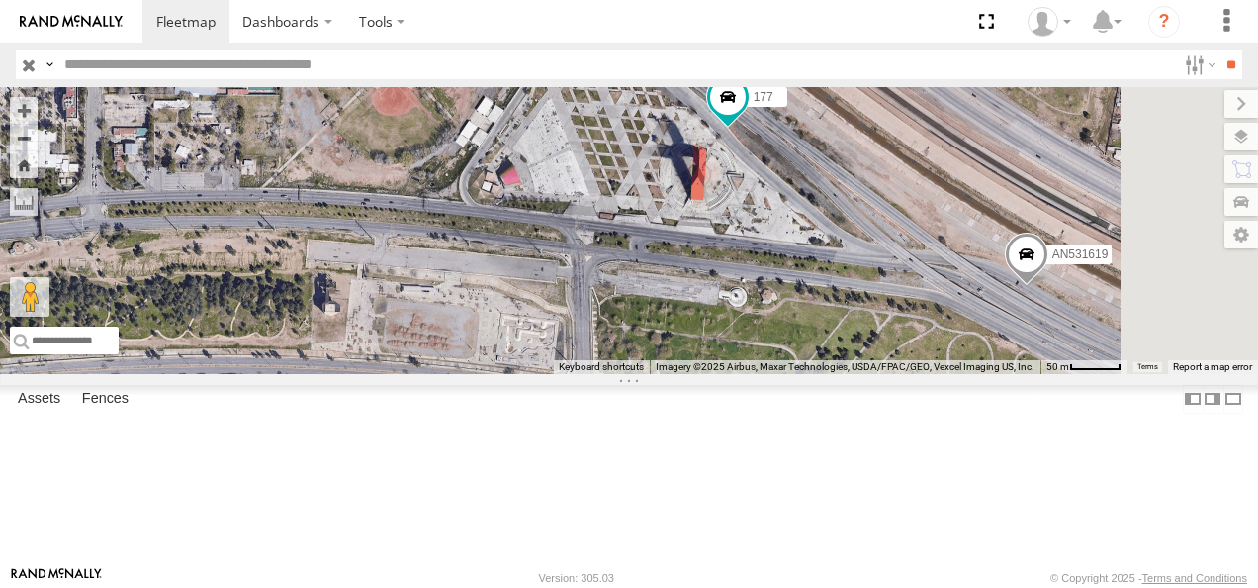
click at [799, 212] on div "AN531610 015910001811580 AN535711 AN536621 AN533249 F2771 AN538662 4088 AN53080…" at bounding box center [629, 230] width 1258 height 287
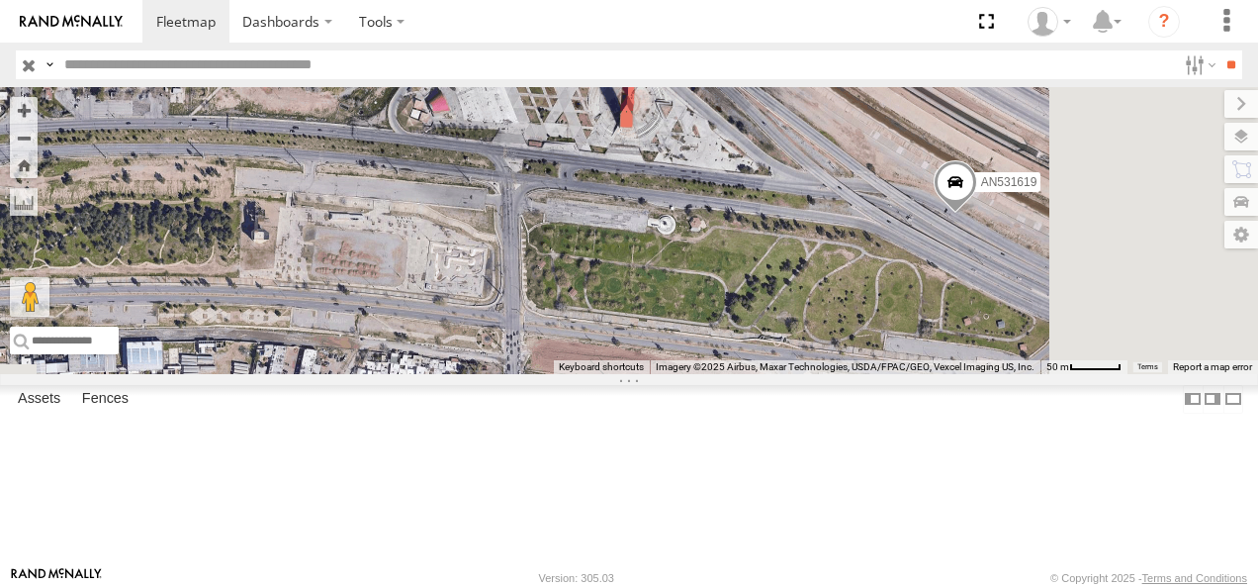
click at [847, 212] on div "AN531610 015910001811580 AN535711 AN536621 AN533249 F2771 AN538662 4088 AN53080…" at bounding box center [629, 230] width 1258 height 287
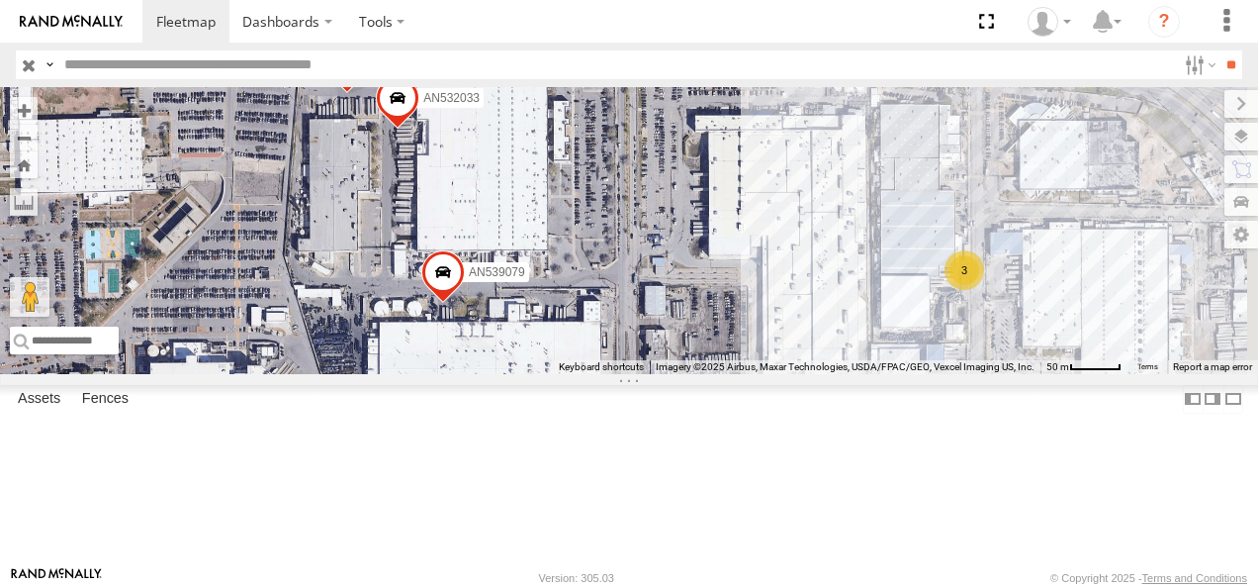
click at [724, 129] on div "AN531610 015910001811580 AN535711 AN536621 AN533249 F2771 AN538662 4088 AN53080…" at bounding box center [629, 230] width 1258 height 287
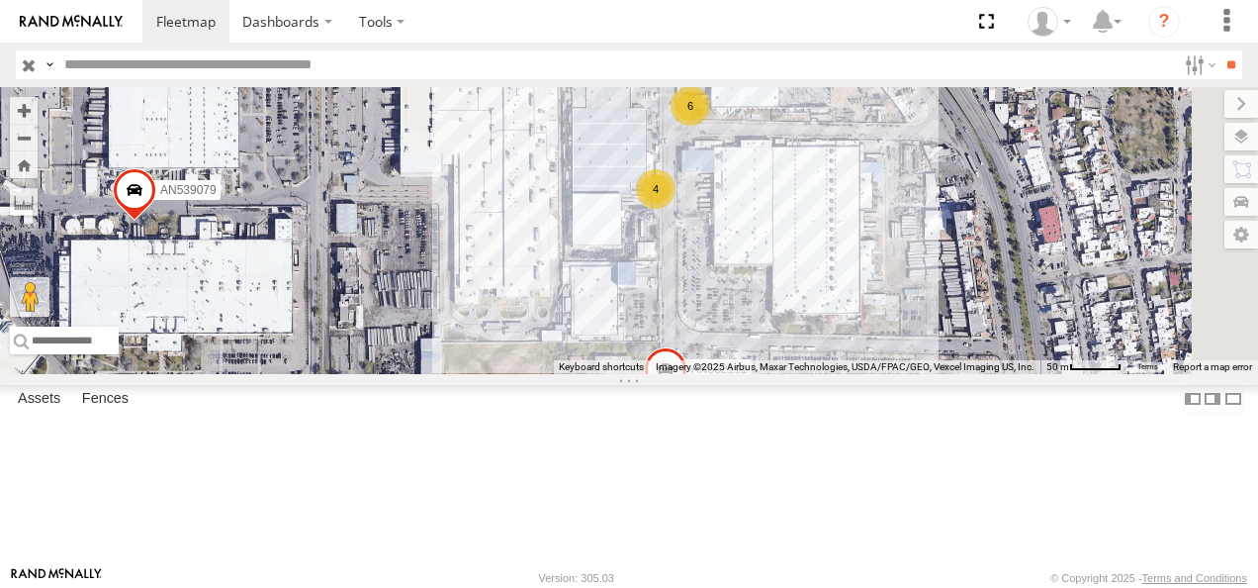
click at [785, 283] on div "AN531610 015910001811580 AN535711 AN536621 AN533249 F2771 AN538662 4088 AN53080…" at bounding box center [629, 230] width 1258 height 287
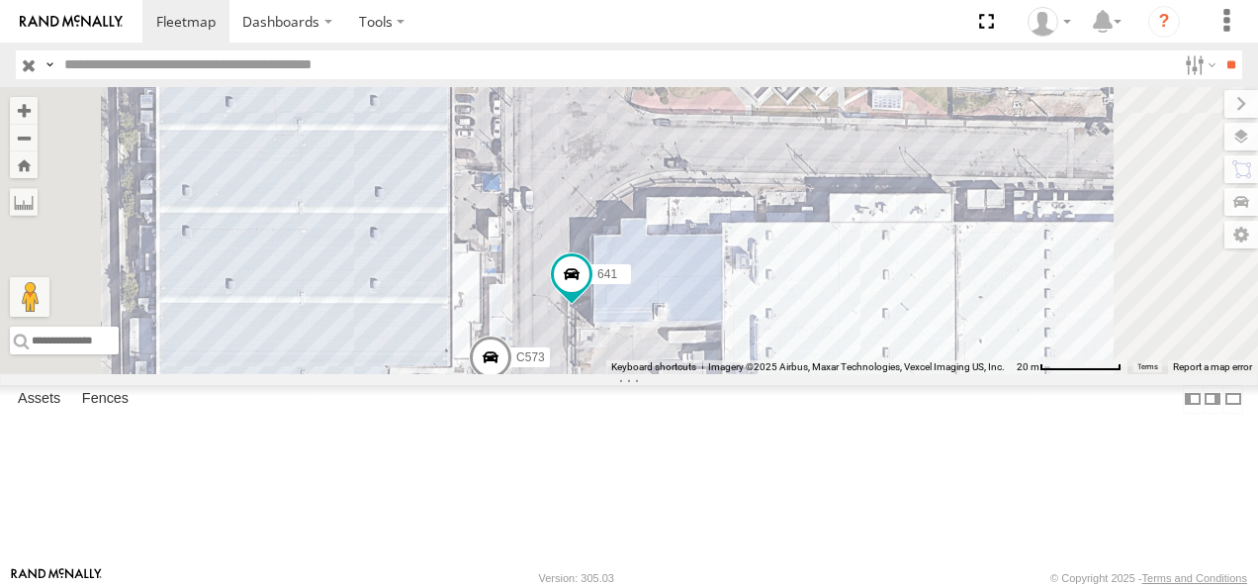
click at [842, 271] on div "AN531610 015910001811580 AN535711 AN536621 AN533249 F2771 AN538662 4088 AN53080…" at bounding box center [629, 230] width 1258 height 287
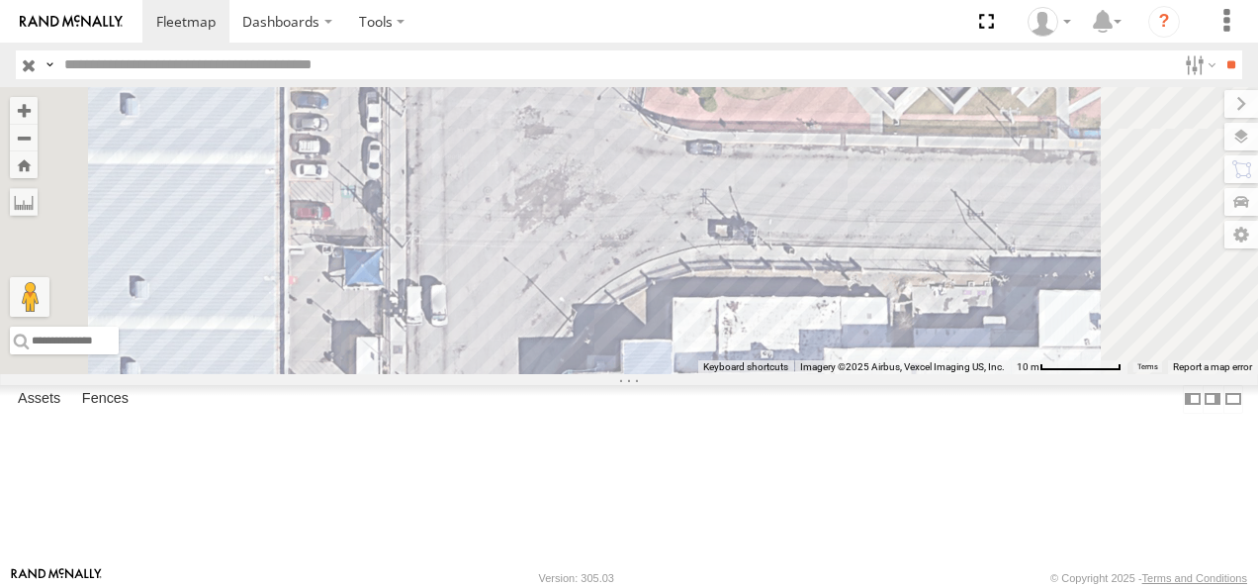
click at [843, 374] on div "AN531610 015910001811580 AN535711 AN536621 AN533249 F2771 AN538662 4088 AN53080…" at bounding box center [629, 230] width 1258 height 287
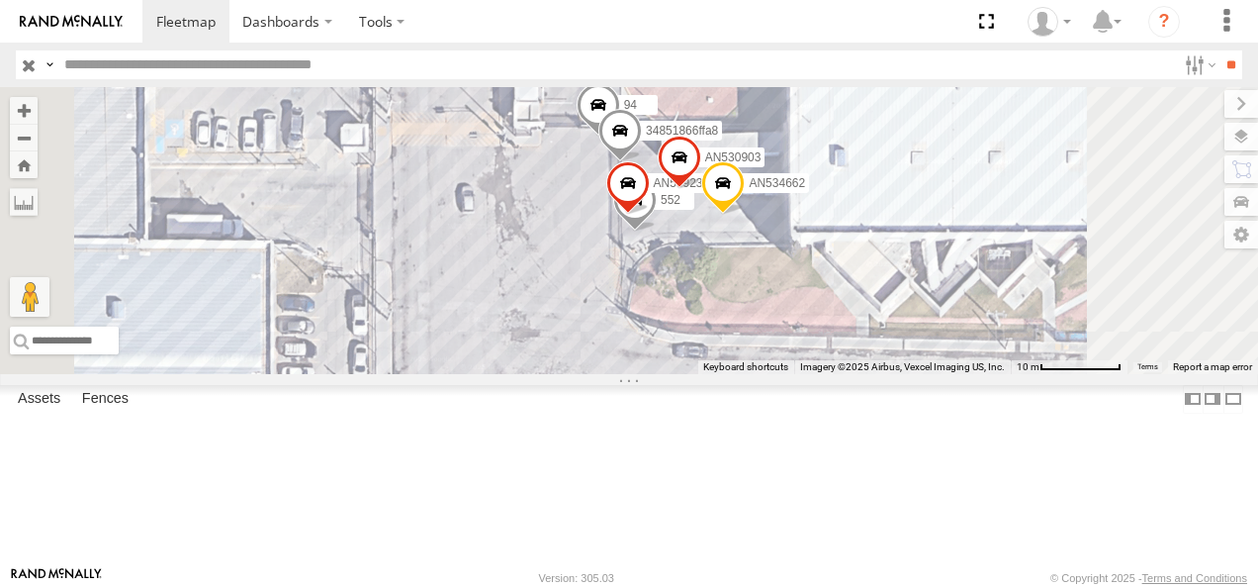
click at [831, 374] on div "AN531610 015910001811580 AN535711 AN536621 AN533249 F2771 AN538662 4088 AN53080…" at bounding box center [629, 230] width 1258 height 287
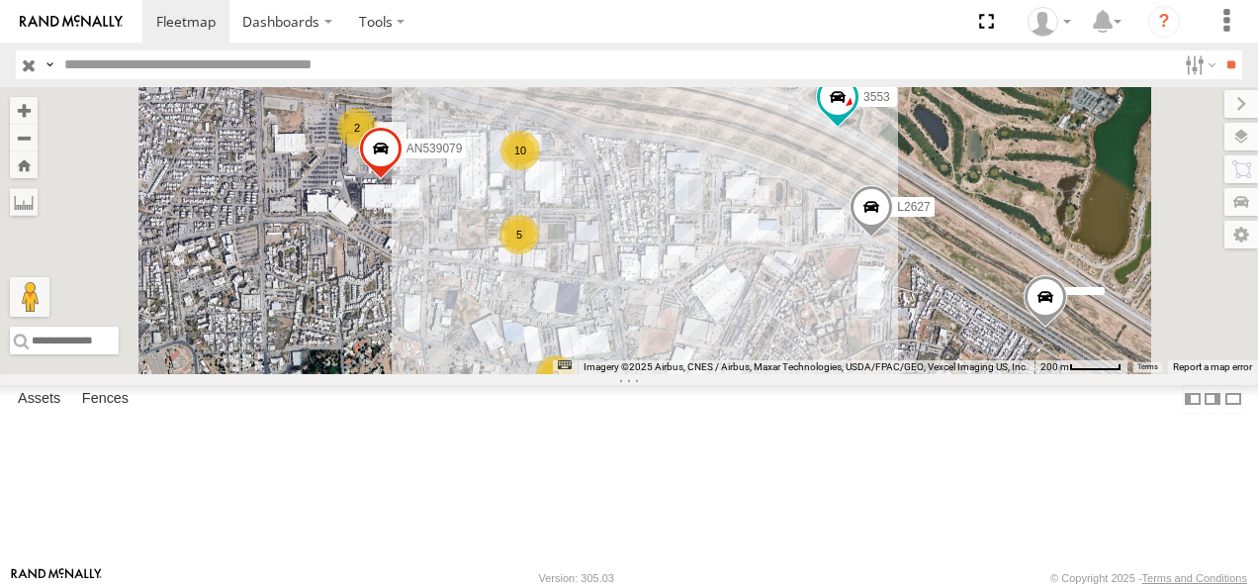
drag, startPoint x: 760, startPoint y: 416, endPoint x: 768, endPoint y: 289, distance: 127.9
click at [770, 287] on div "AN539079 10 5 AN531619 2 2 L2627 3553" at bounding box center [629, 230] width 1258 height 287
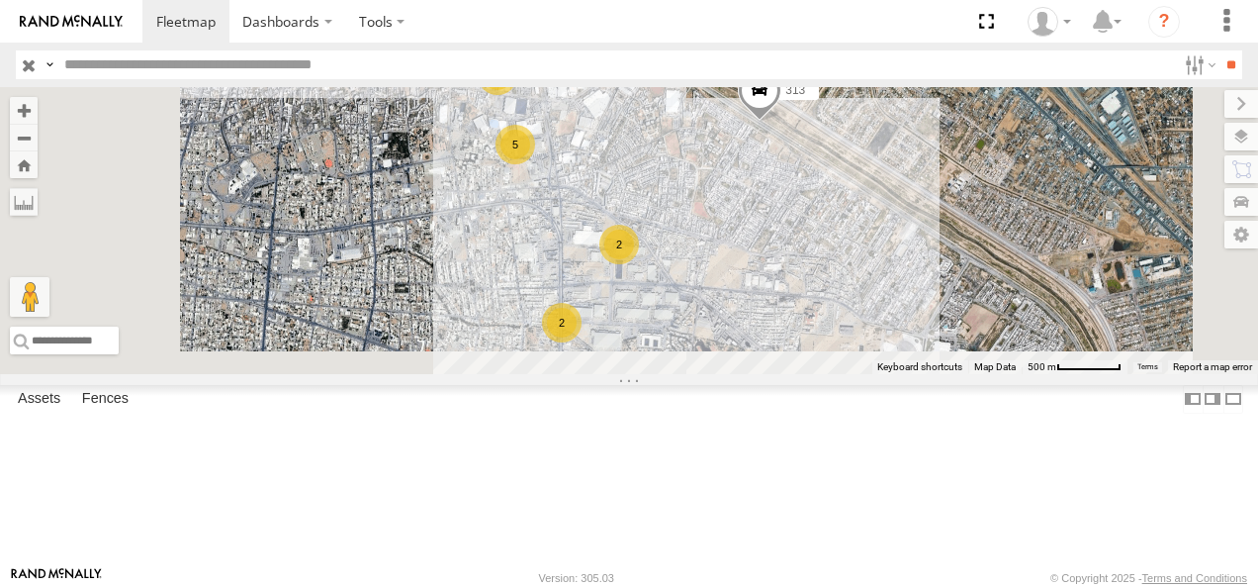
drag, startPoint x: 819, startPoint y: 391, endPoint x: 798, endPoint y: 205, distance: 187.1
click at [799, 206] on div "AN531619 L2627 313 3553 10 5 10 3 5 2 5 2" at bounding box center [629, 230] width 1258 height 287
